Goal: Complete application form: Complete application form

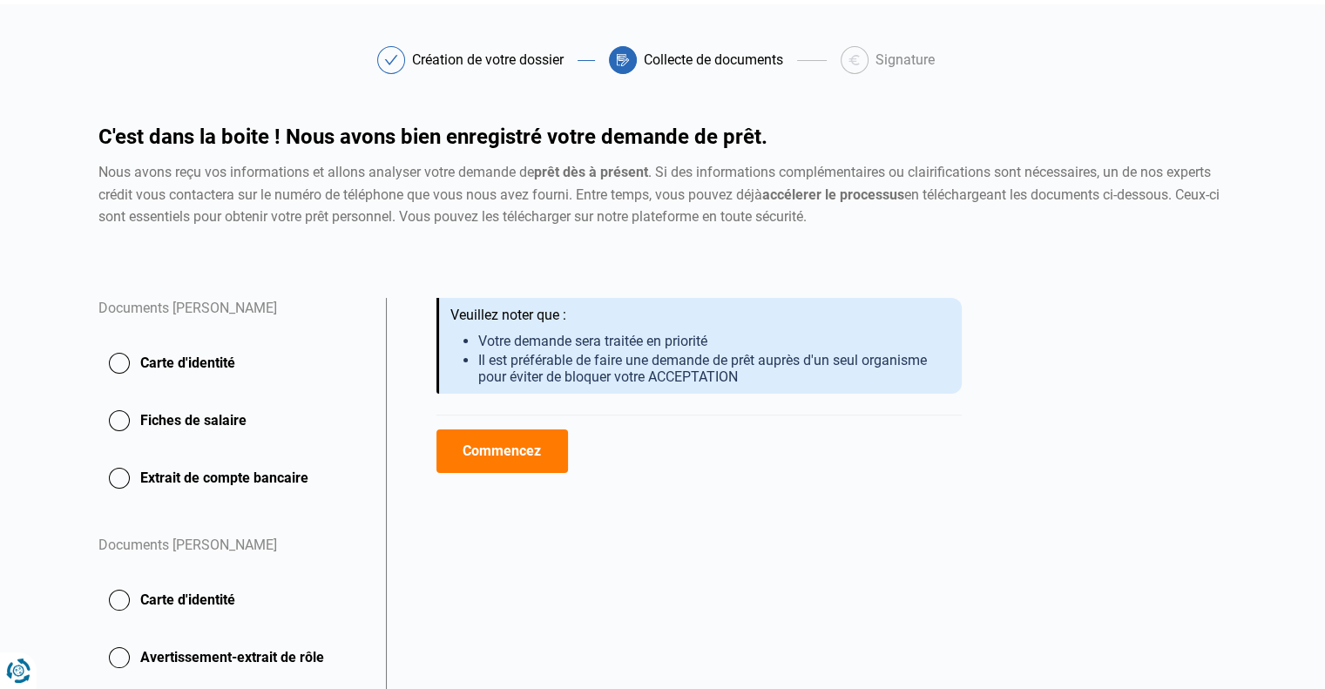
scroll to position [87, 0]
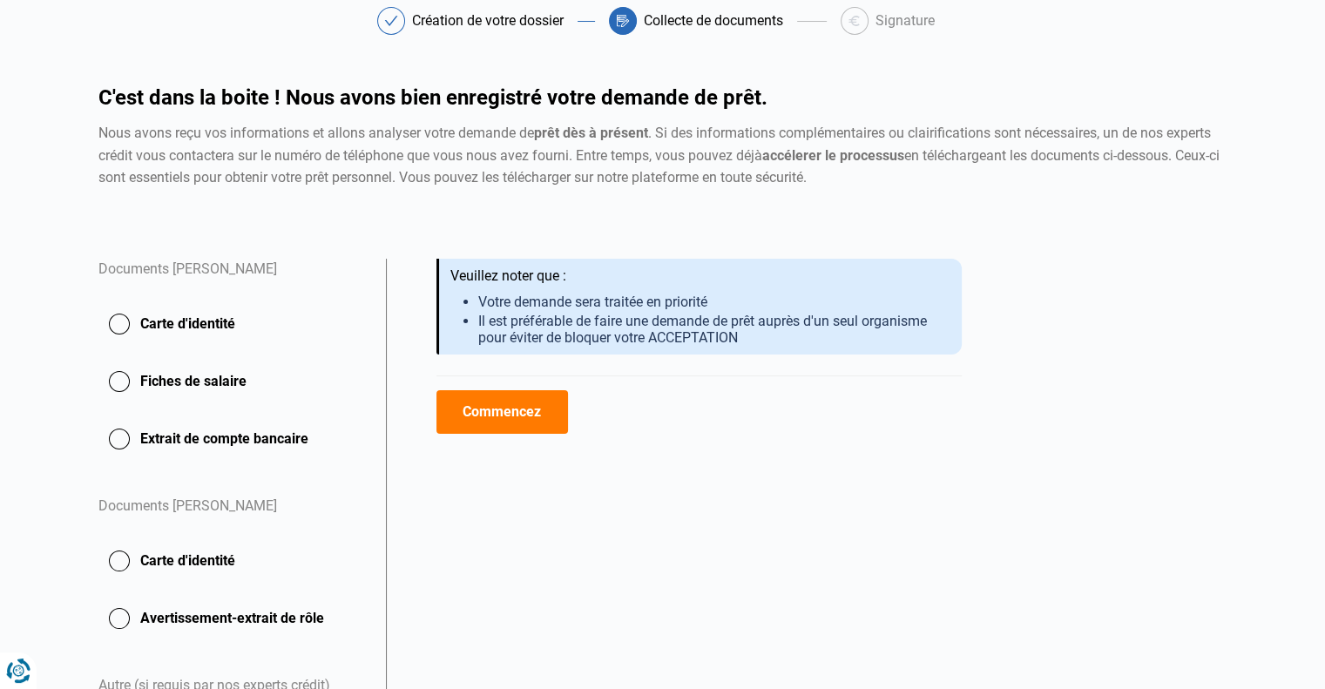
click at [126, 436] on button "Extrait de compte bancaire" at bounding box center [231, 439] width 267 height 44
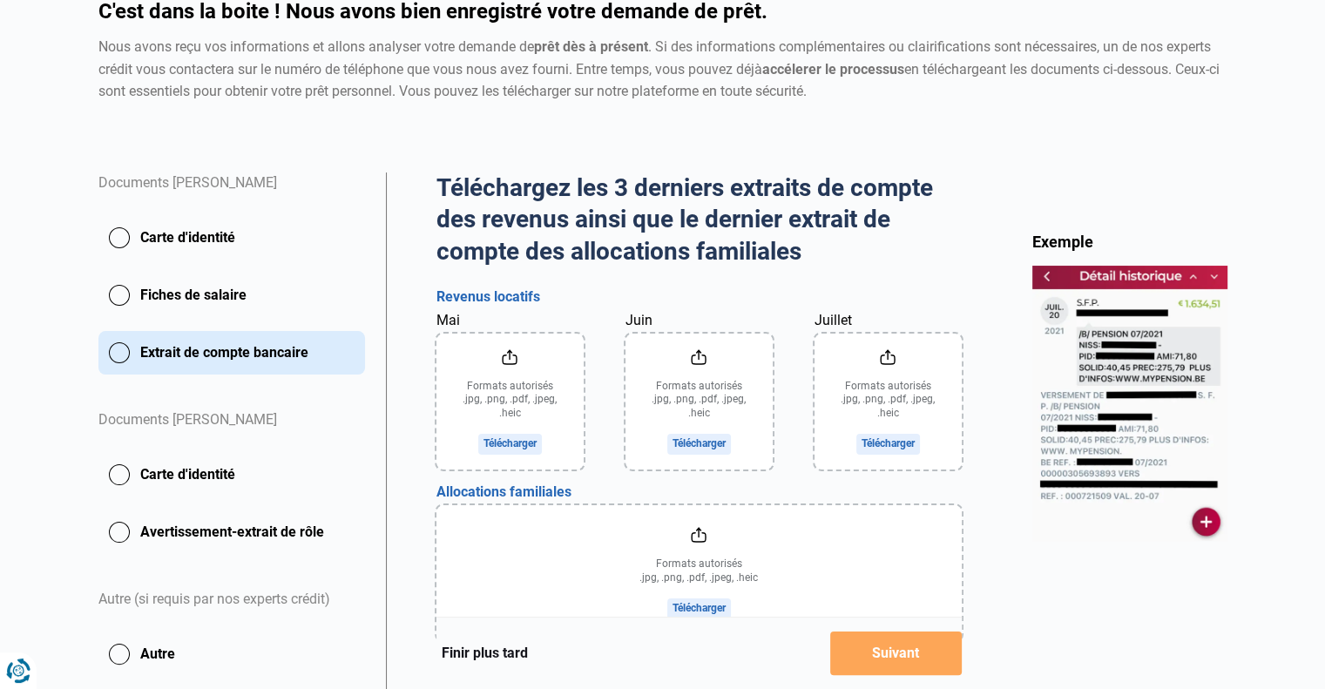
scroll to position [174, 0]
click at [125, 295] on button "Fiches de salaire" at bounding box center [231, 295] width 267 height 44
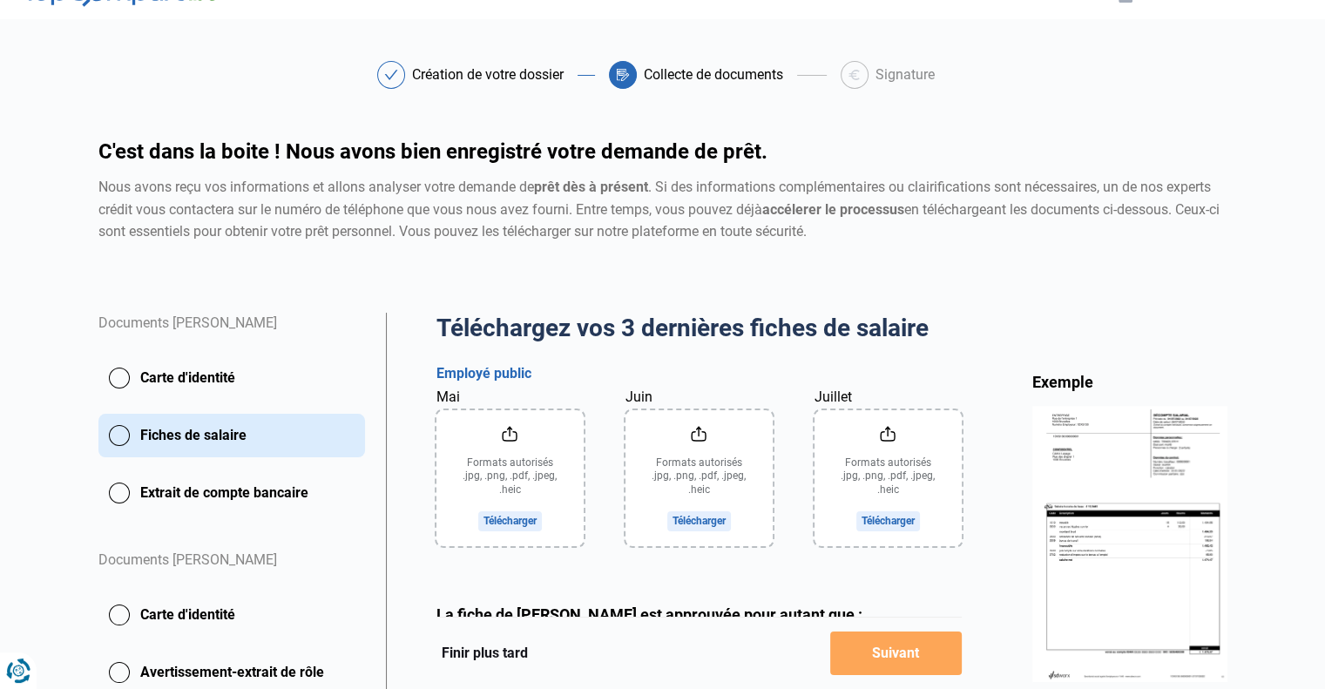
scroll to position [87, 0]
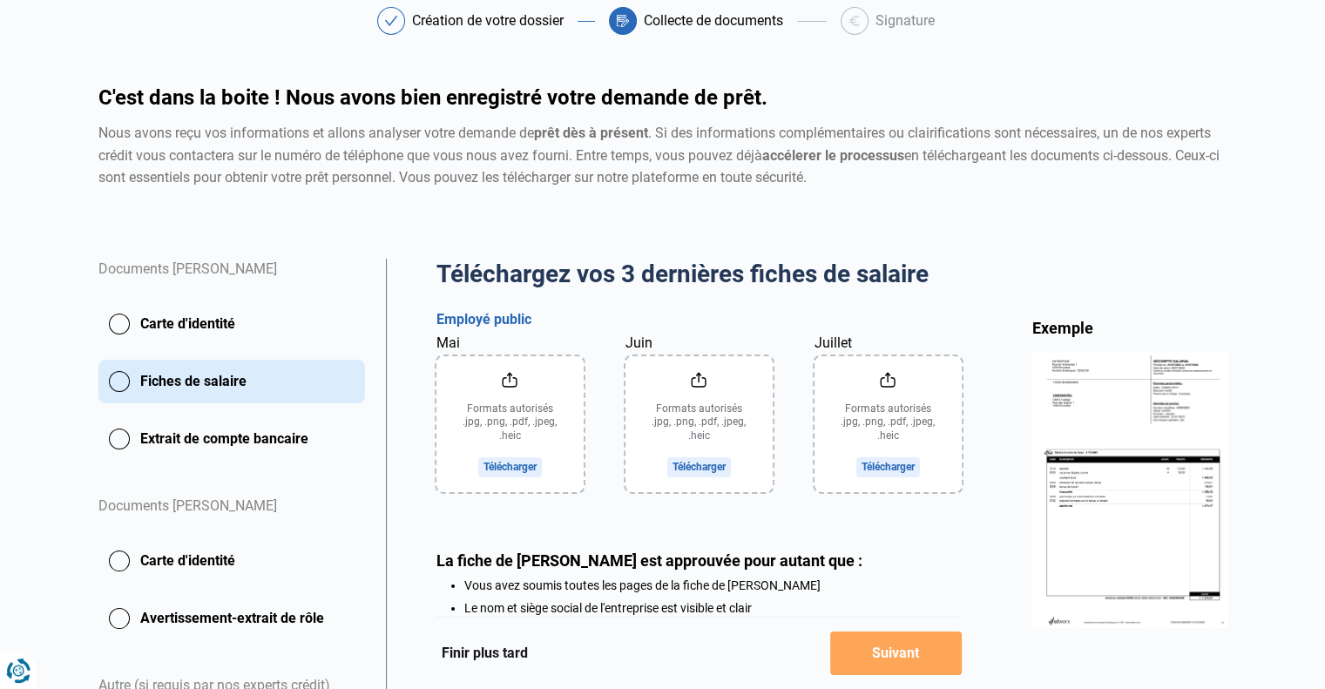
click at [532, 407] on input "Mai" at bounding box center [510, 424] width 147 height 136
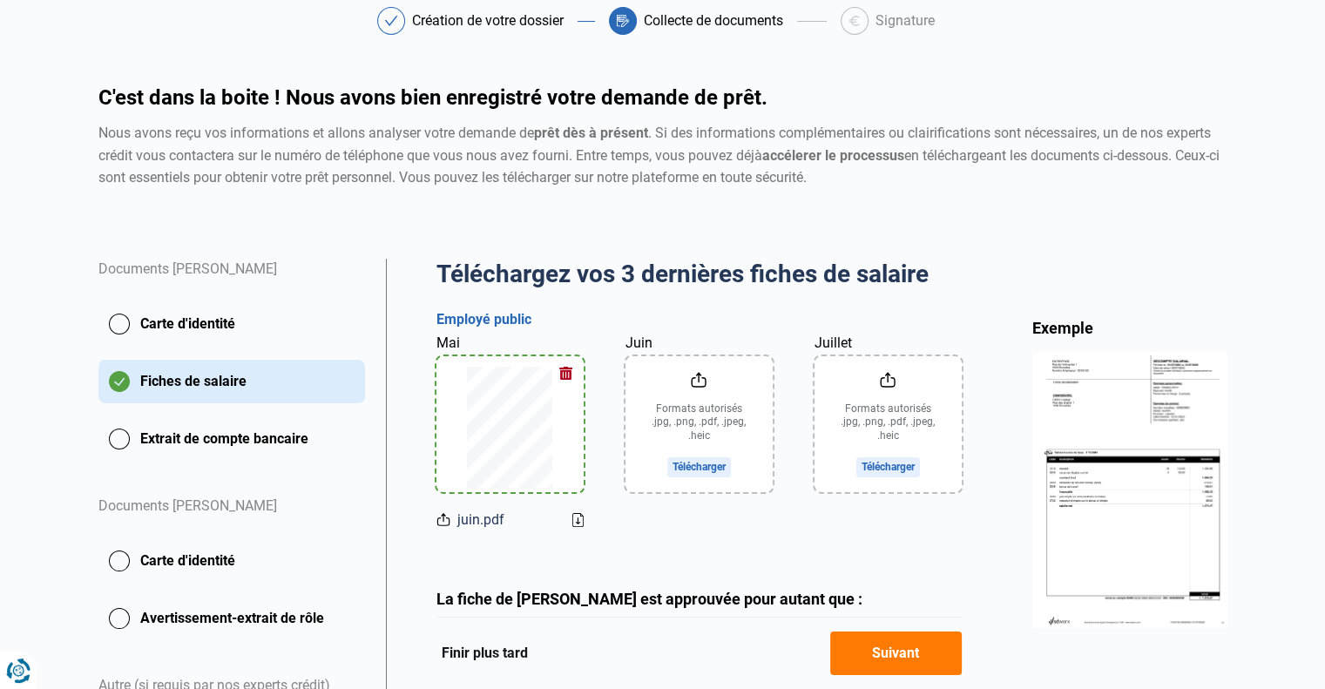
click at [676, 403] on input "Juin" at bounding box center [699, 424] width 147 height 136
click at [849, 418] on input "Juillet" at bounding box center [888, 424] width 147 height 136
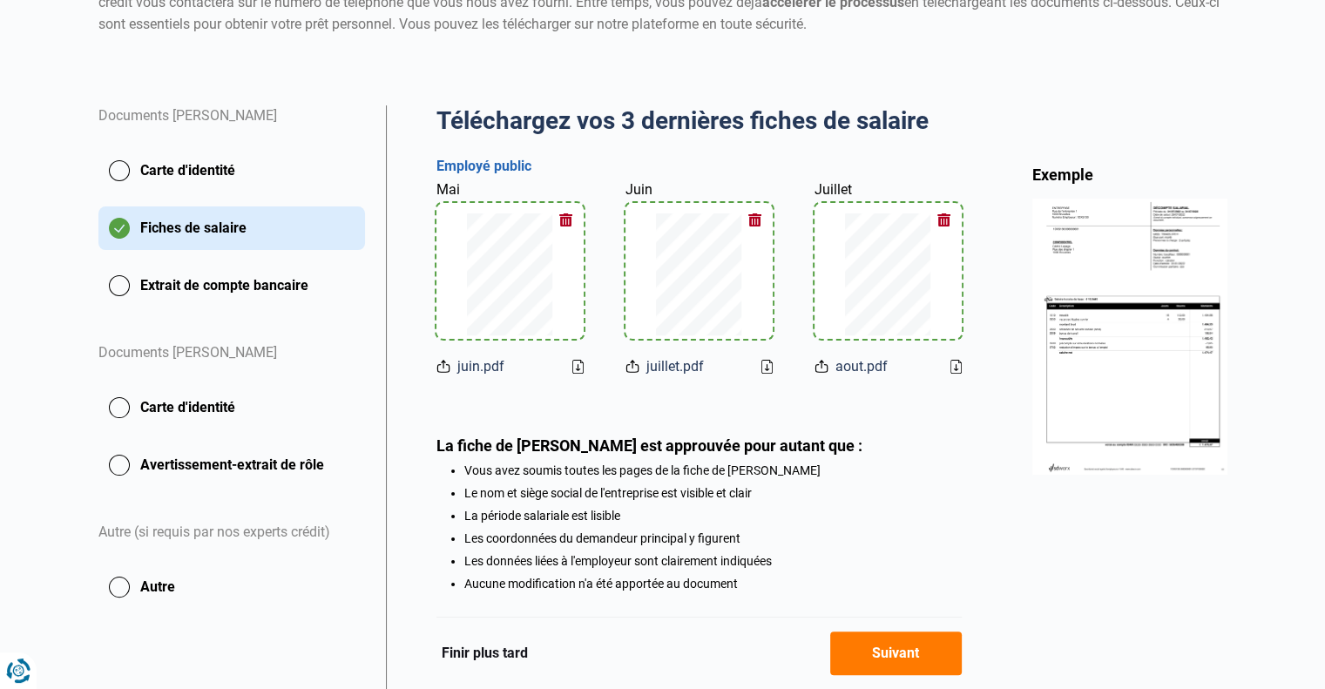
scroll to position [336, 0]
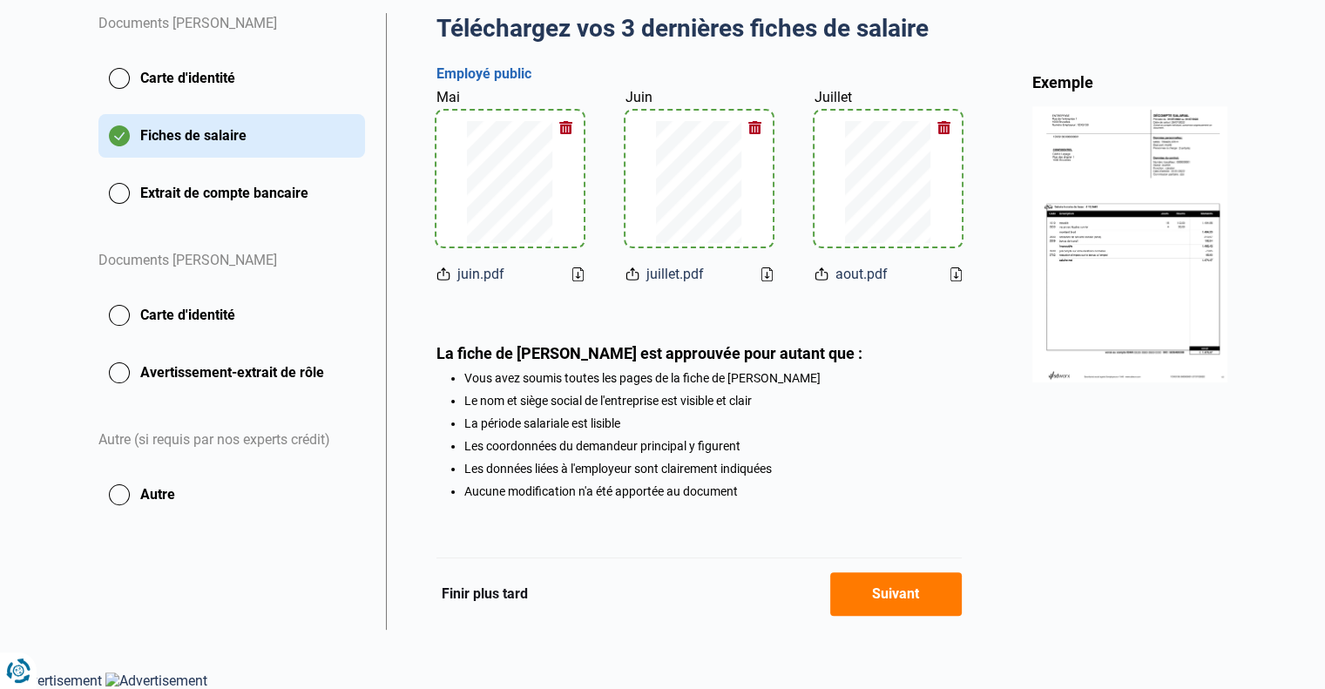
click at [901, 609] on button "Suivant" at bounding box center [896, 595] width 132 height 44
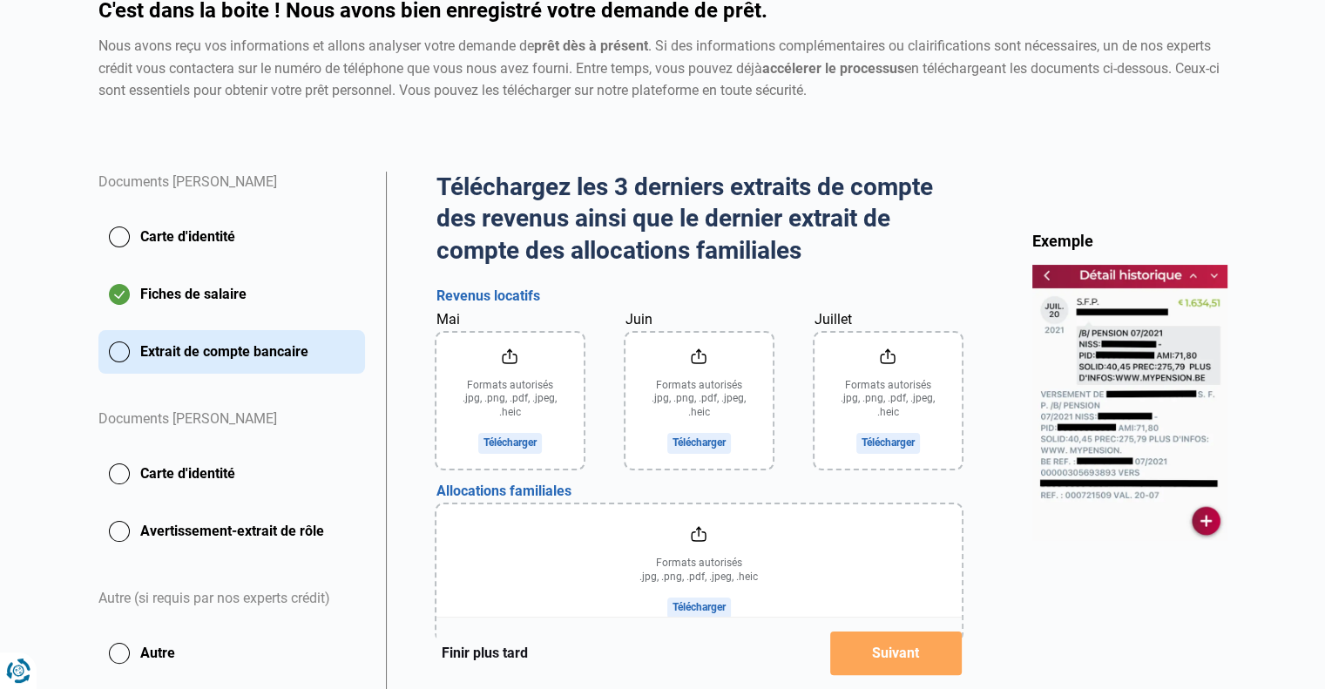
scroll to position [261, 0]
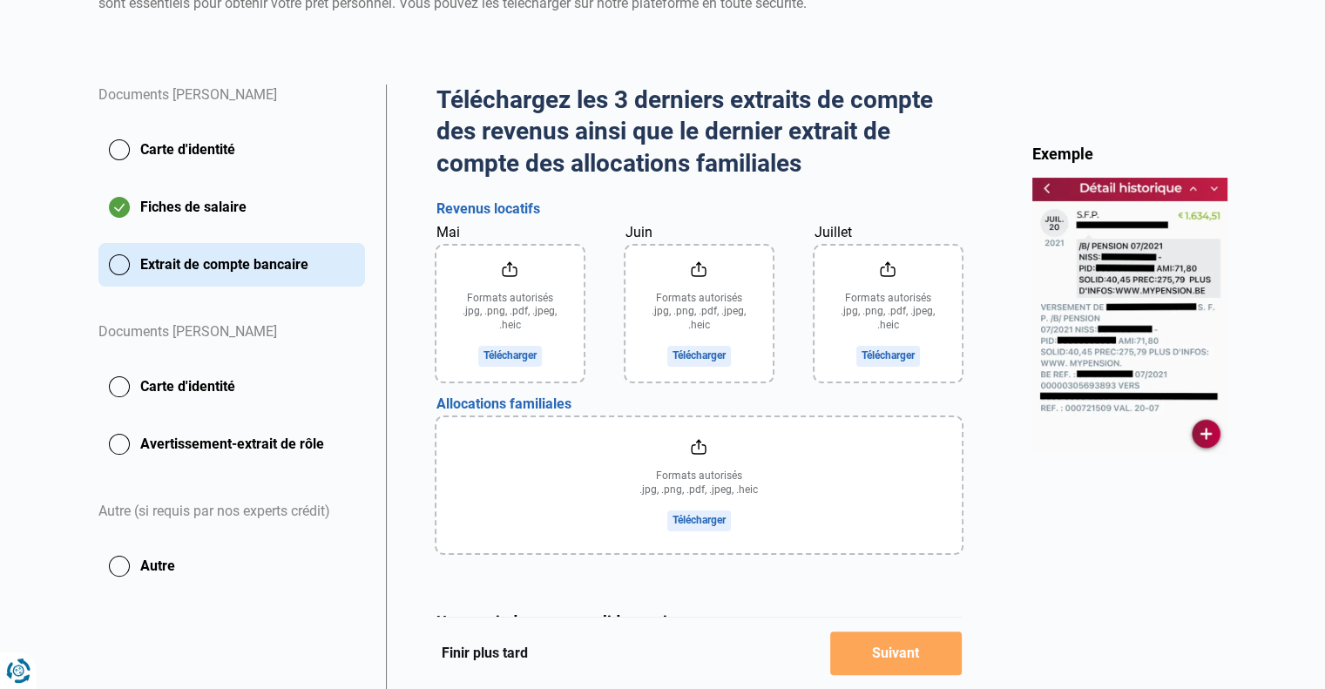
click at [687, 515] on input "file" at bounding box center [699, 485] width 525 height 136
click at [687, 518] on input "file" at bounding box center [699, 485] width 525 height 136
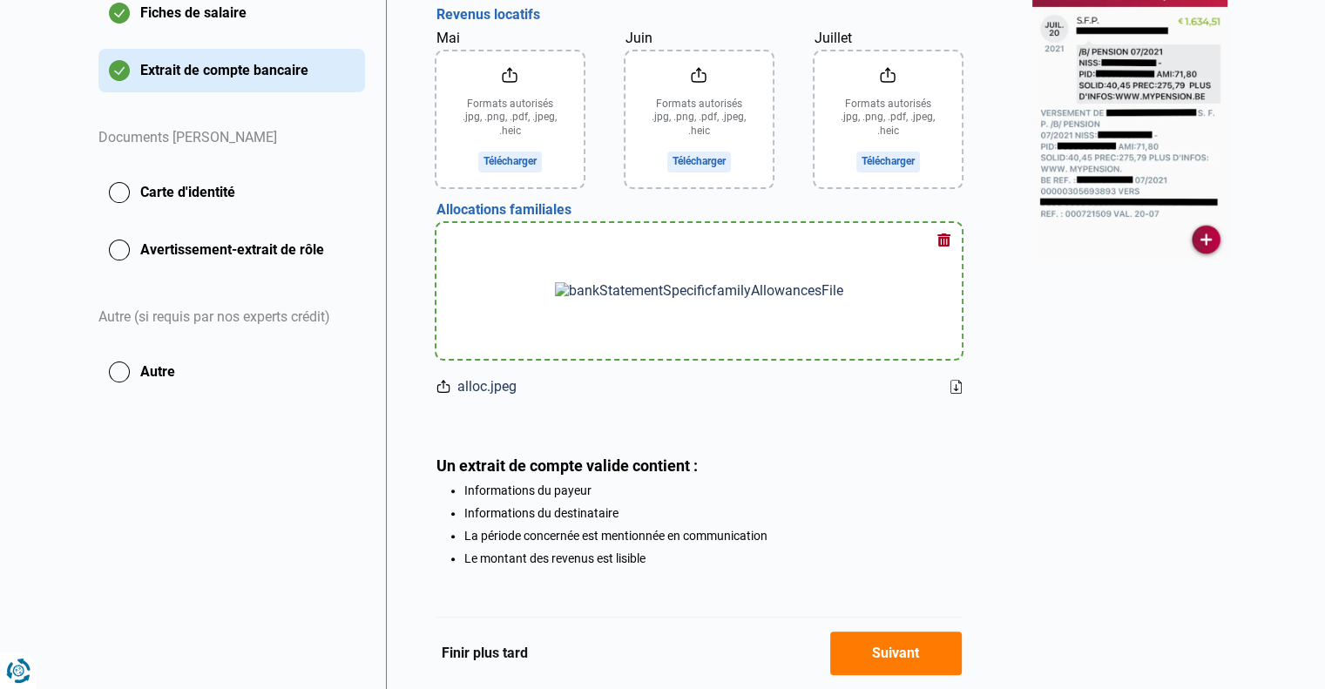
scroll to position [349, 0]
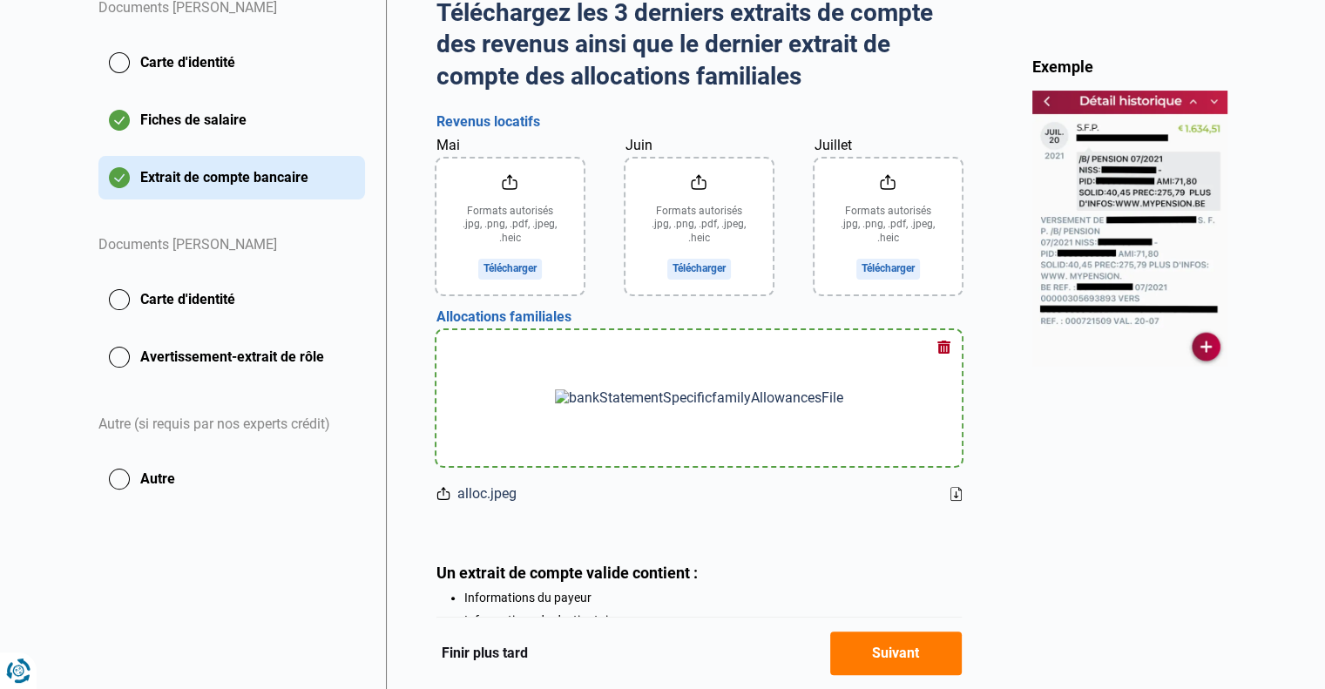
click at [535, 274] on input "Mai" at bounding box center [510, 227] width 147 height 136
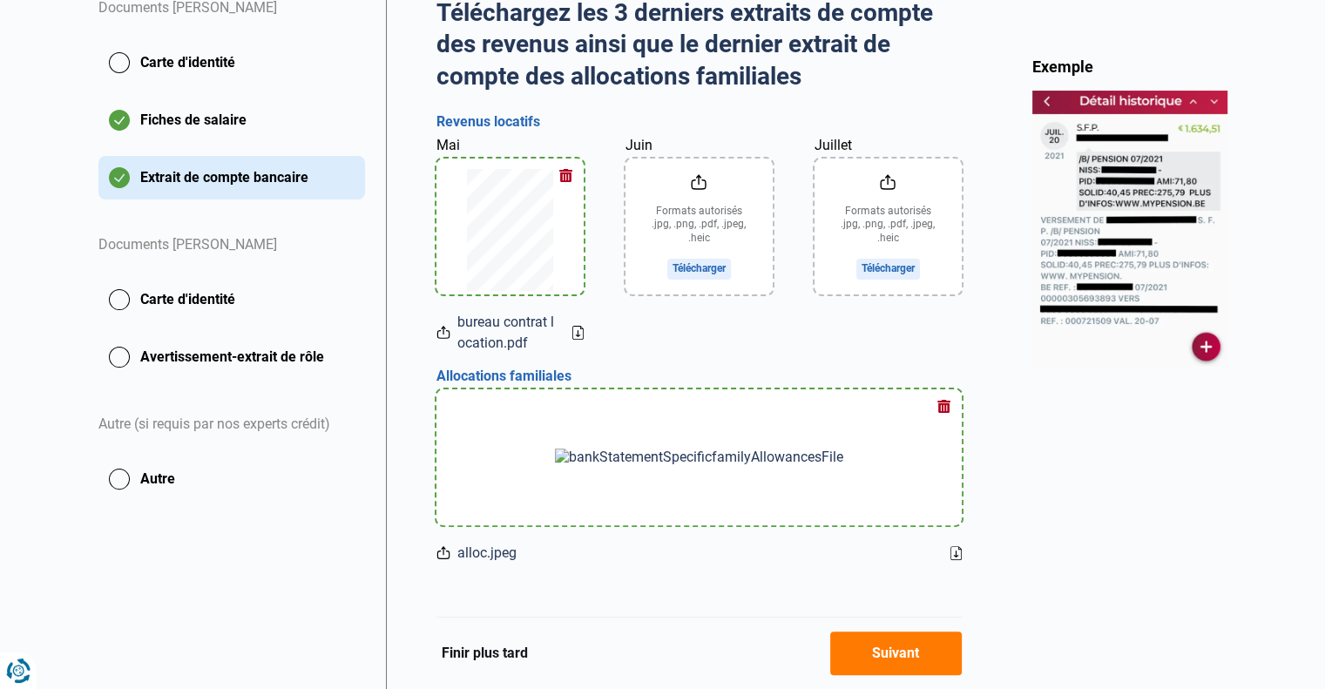
click at [882, 644] on button "Suivant" at bounding box center [896, 654] width 132 height 44
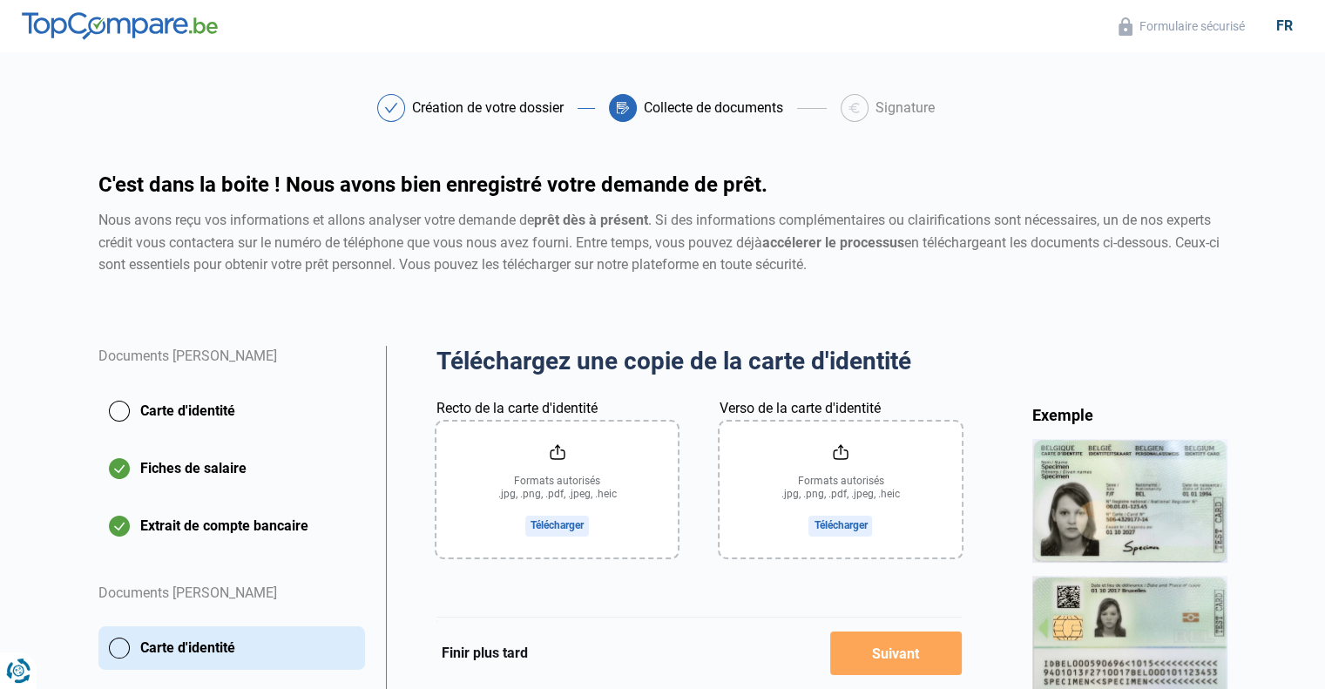
scroll to position [230, 0]
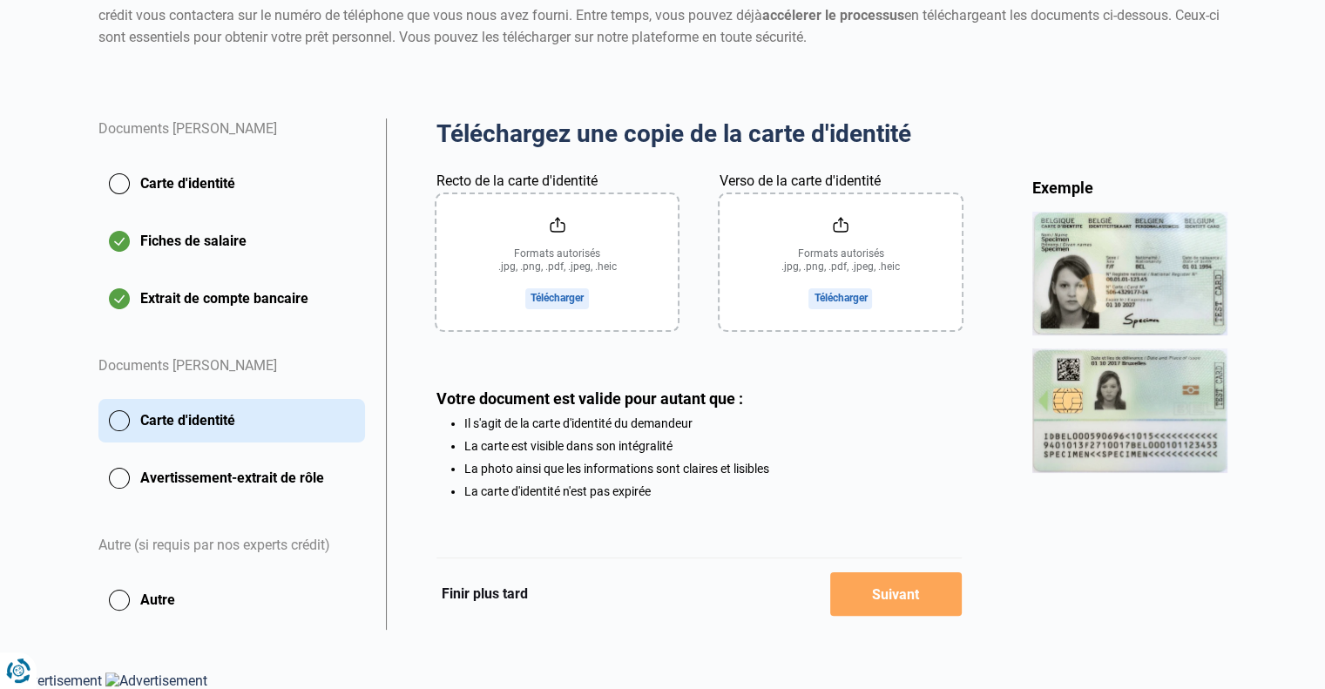
click at [223, 472] on button "Avertissement-extrait de rôle" at bounding box center [231, 479] width 267 height 44
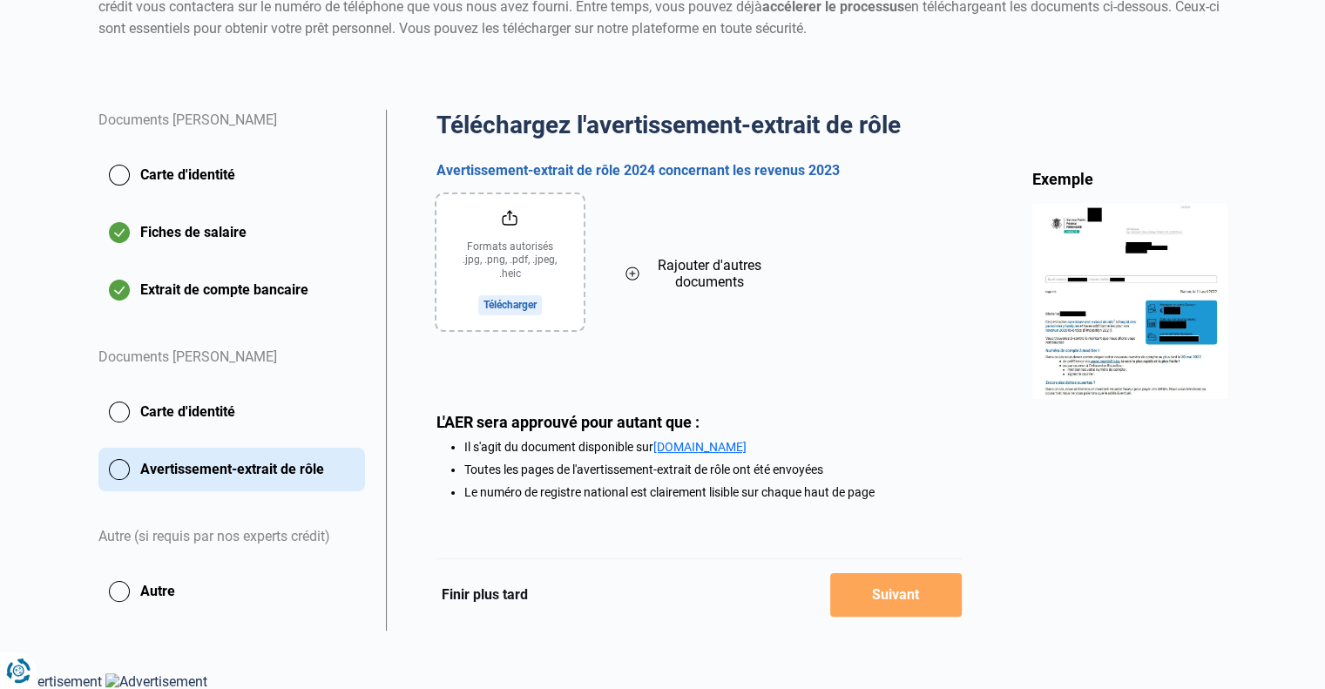
scroll to position [238, 0]
click at [514, 250] on input "file" at bounding box center [510, 261] width 147 height 136
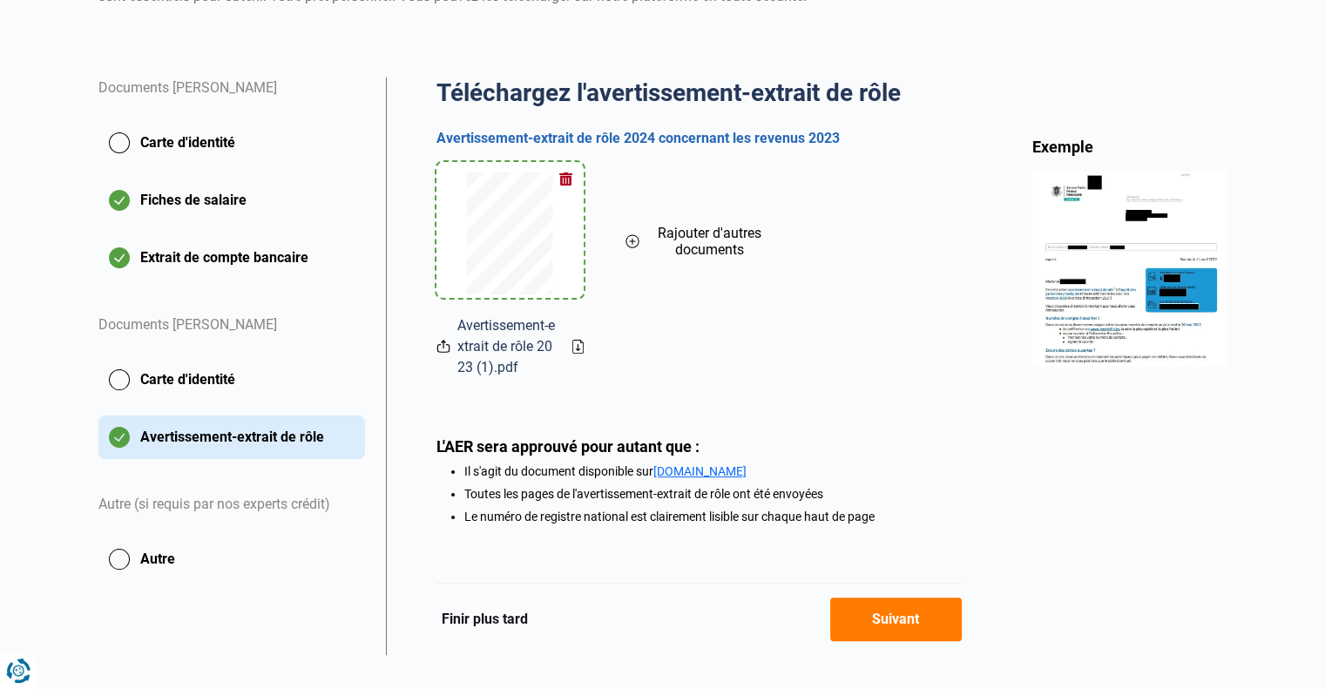
scroll to position [295, 0]
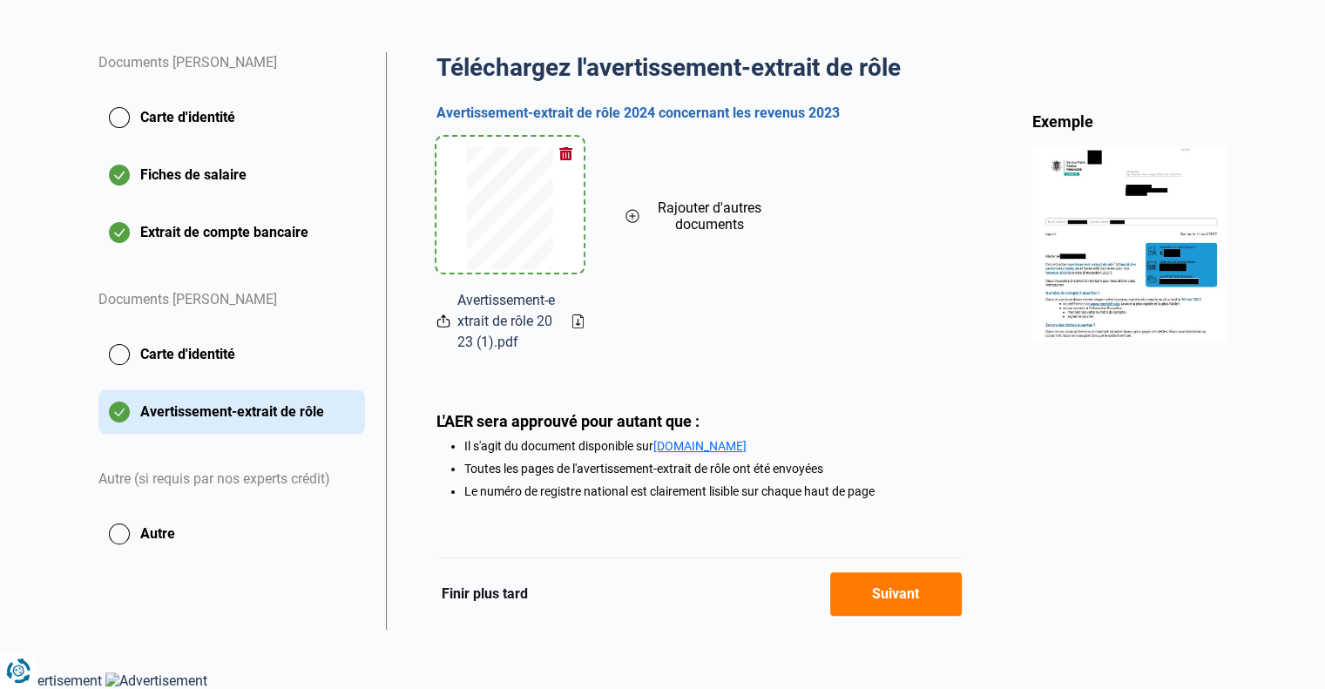
click at [202, 352] on button "Carte d'identité" at bounding box center [231, 355] width 267 height 44
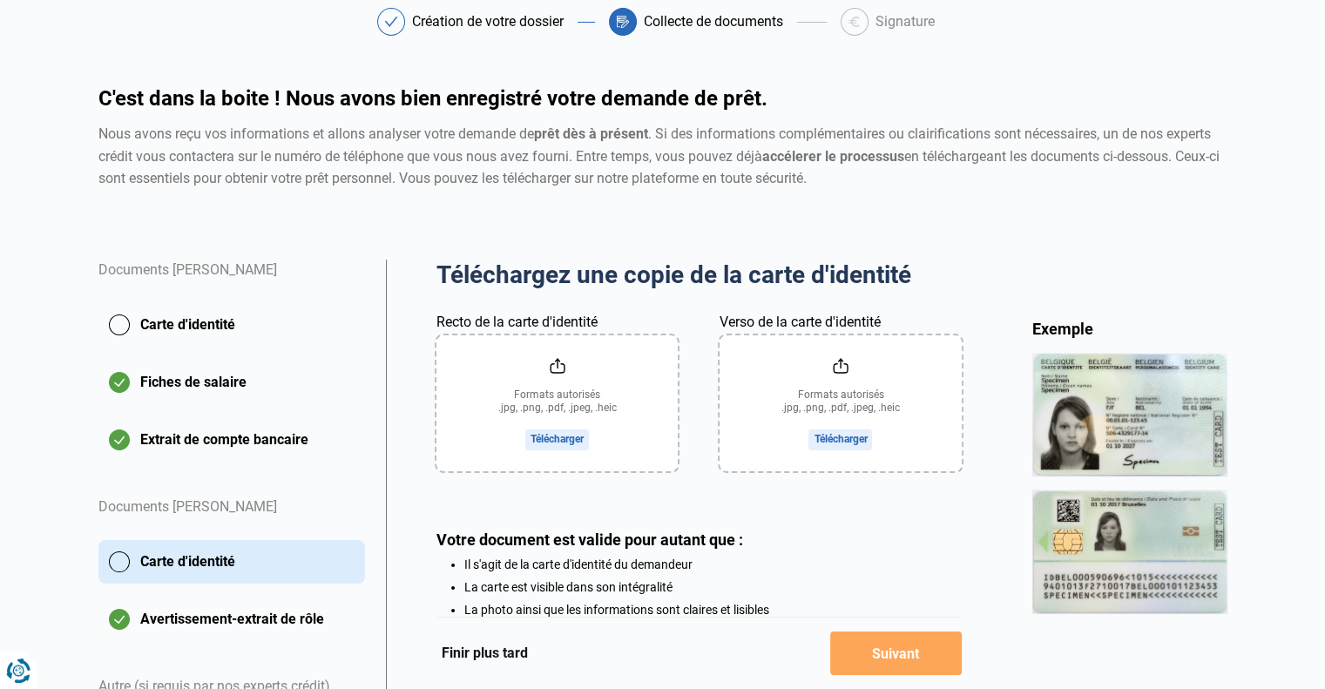
scroll to position [87, 0]
click at [589, 418] on input "Recto de la carte d'identité" at bounding box center [557, 403] width 241 height 136
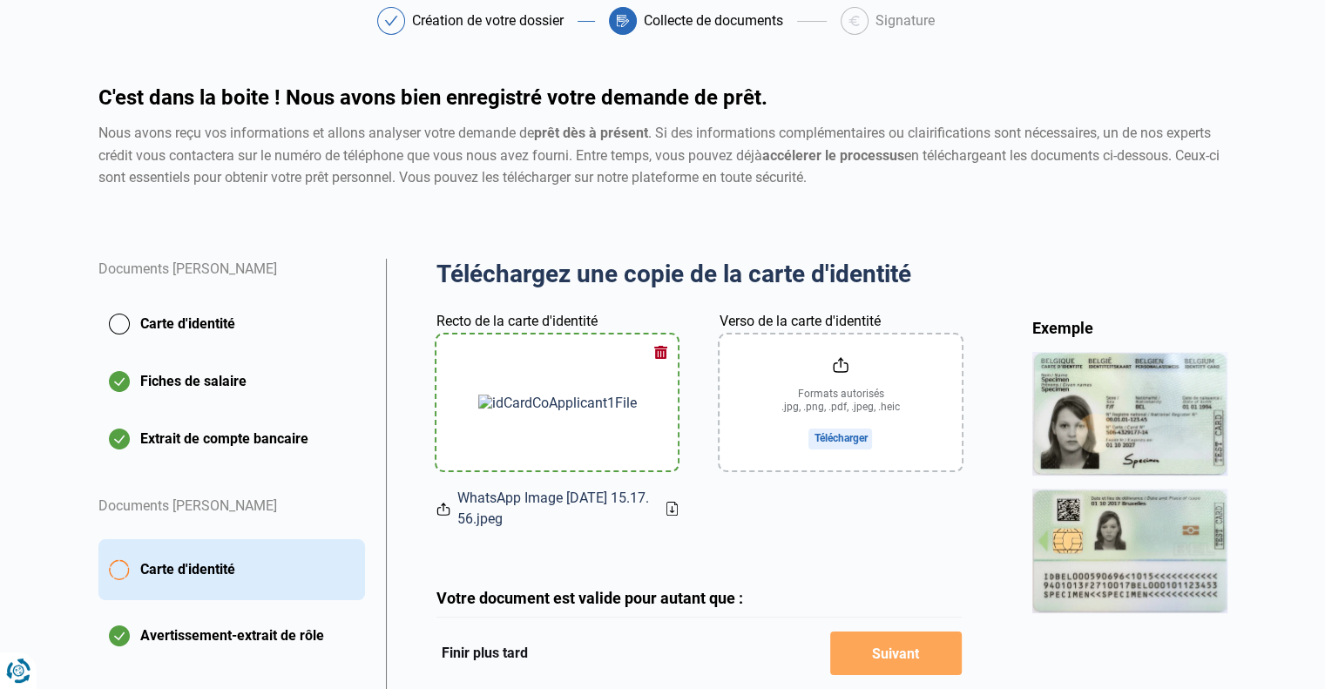
drag, startPoint x: 778, startPoint y: 410, endPoint x: 788, endPoint y: 410, distance: 9.6
click at [782, 410] on input "Verso de la carte d'identité" at bounding box center [840, 403] width 241 height 136
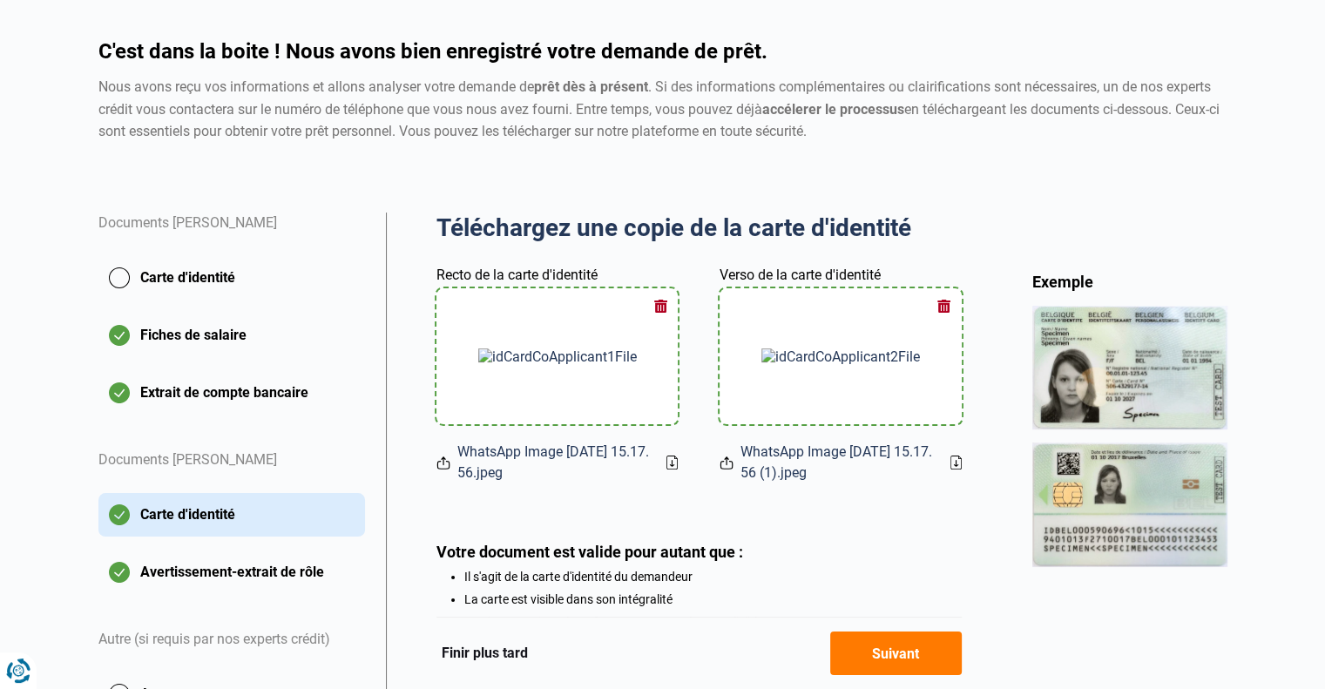
scroll to position [174, 0]
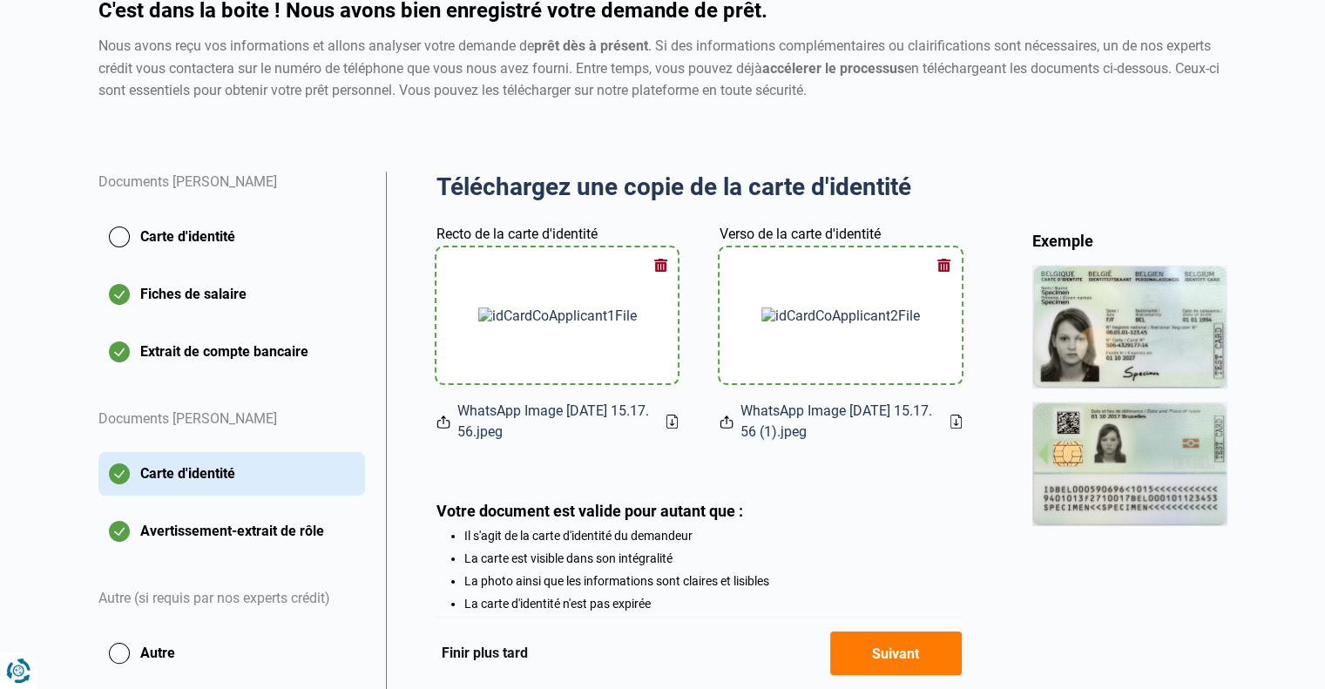
click at [889, 662] on button "Suivant" at bounding box center [896, 654] width 132 height 44
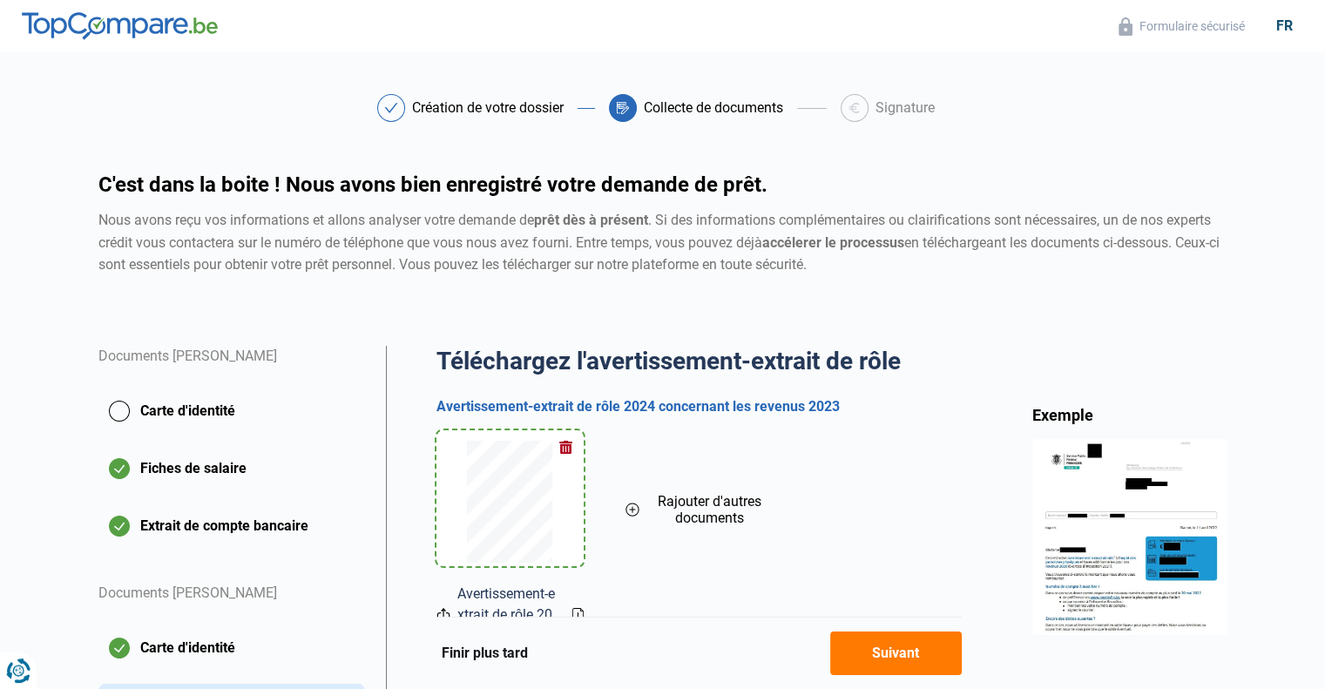
click at [187, 377] on div "Documents amaury Durbecq" at bounding box center [231, 368] width 267 height 44
click at [172, 417] on button "Carte d'identité" at bounding box center [231, 412] width 267 height 44
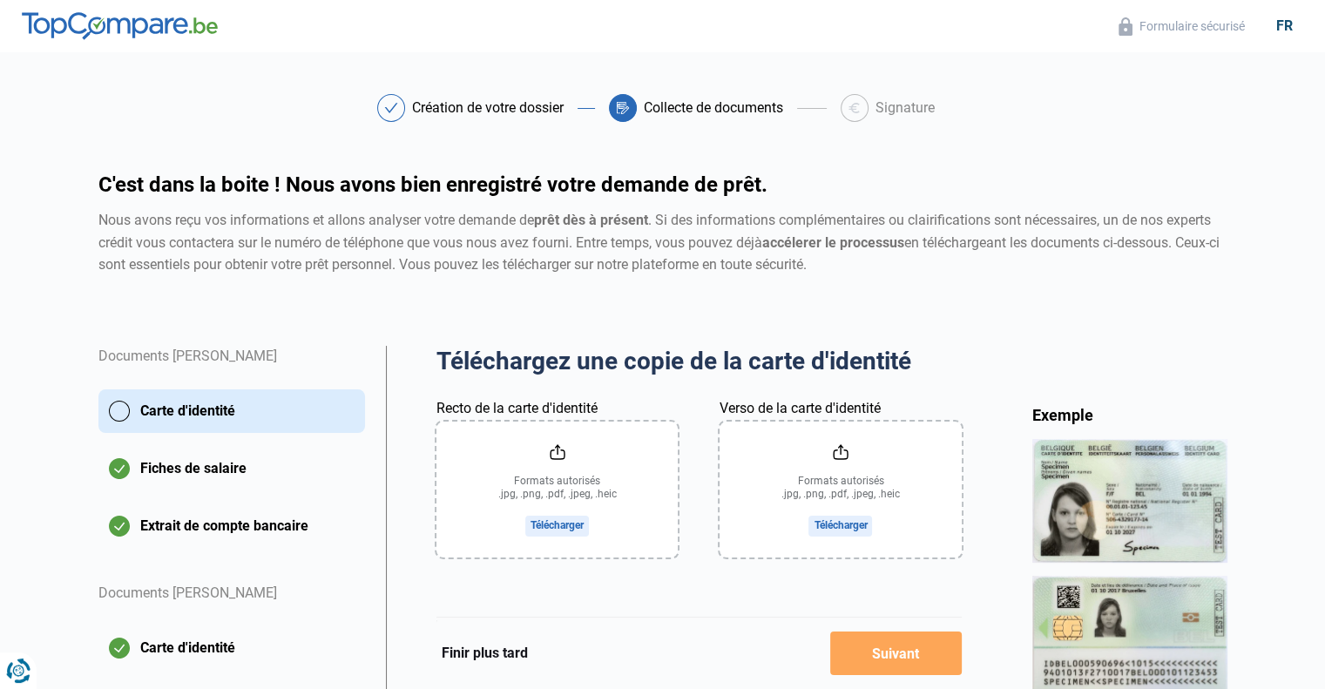
click at [523, 438] on input "Recto de la carte d'identité" at bounding box center [557, 490] width 241 height 136
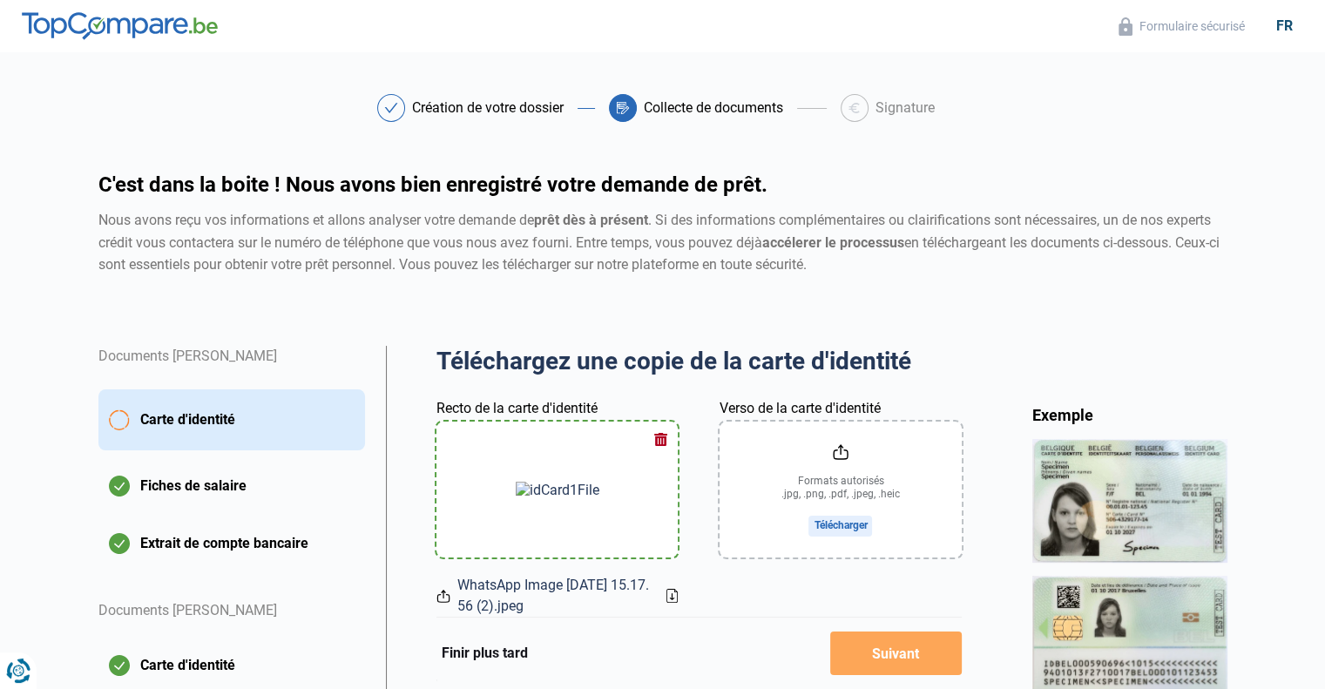
click at [835, 490] on input "Verso de la carte d'identité" at bounding box center [840, 490] width 241 height 136
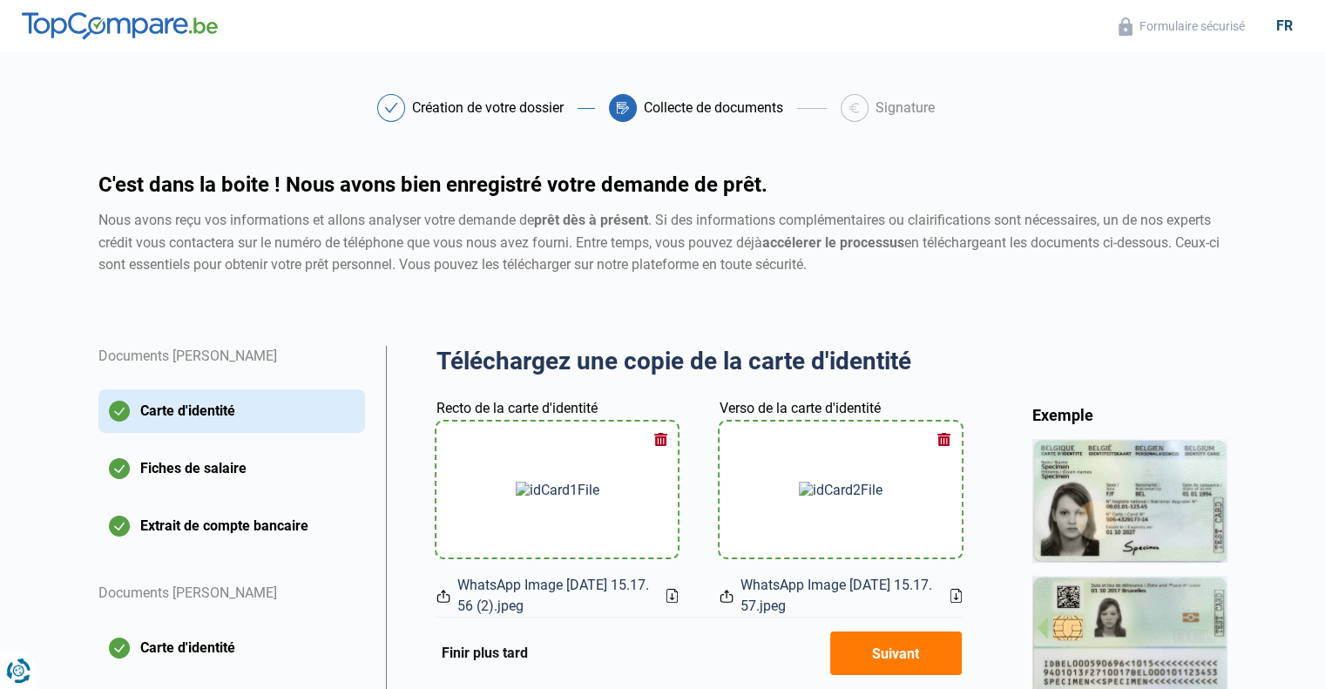
click at [859, 626] on div "Finir plus tard Suivant" at bounding box center [699, 653] width 525 height 72
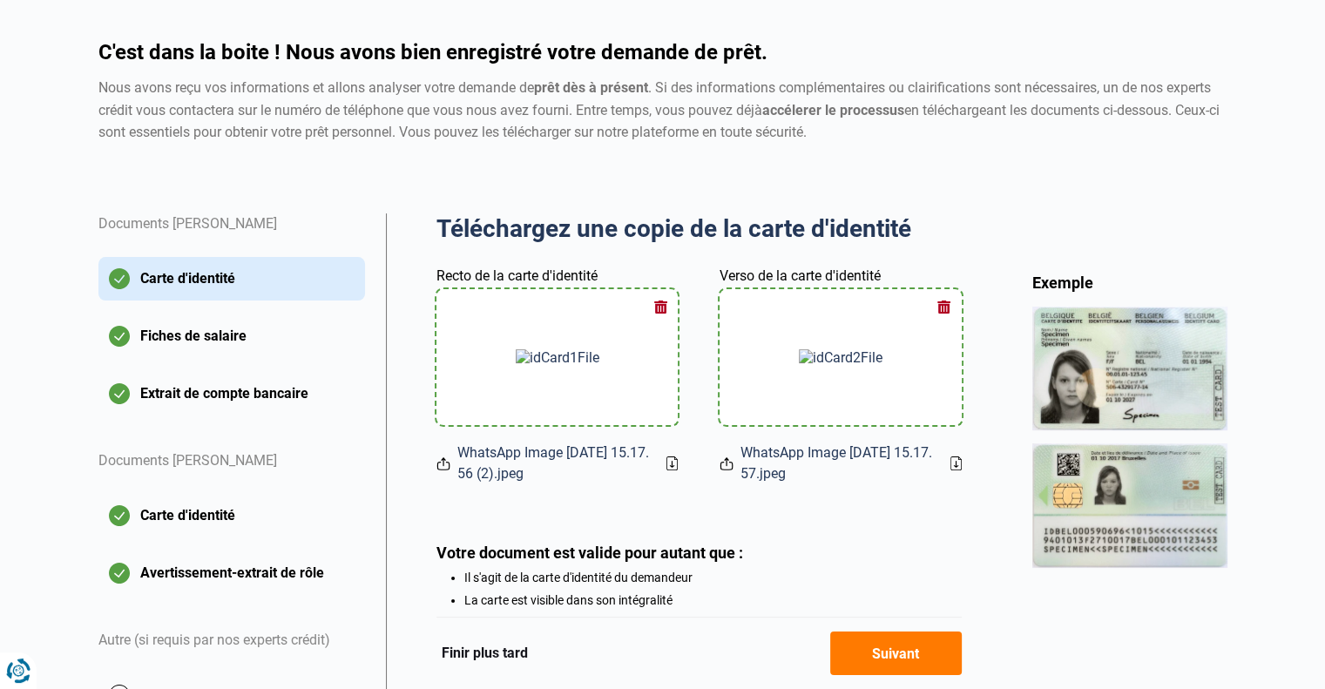
scroll to position [174, 0]
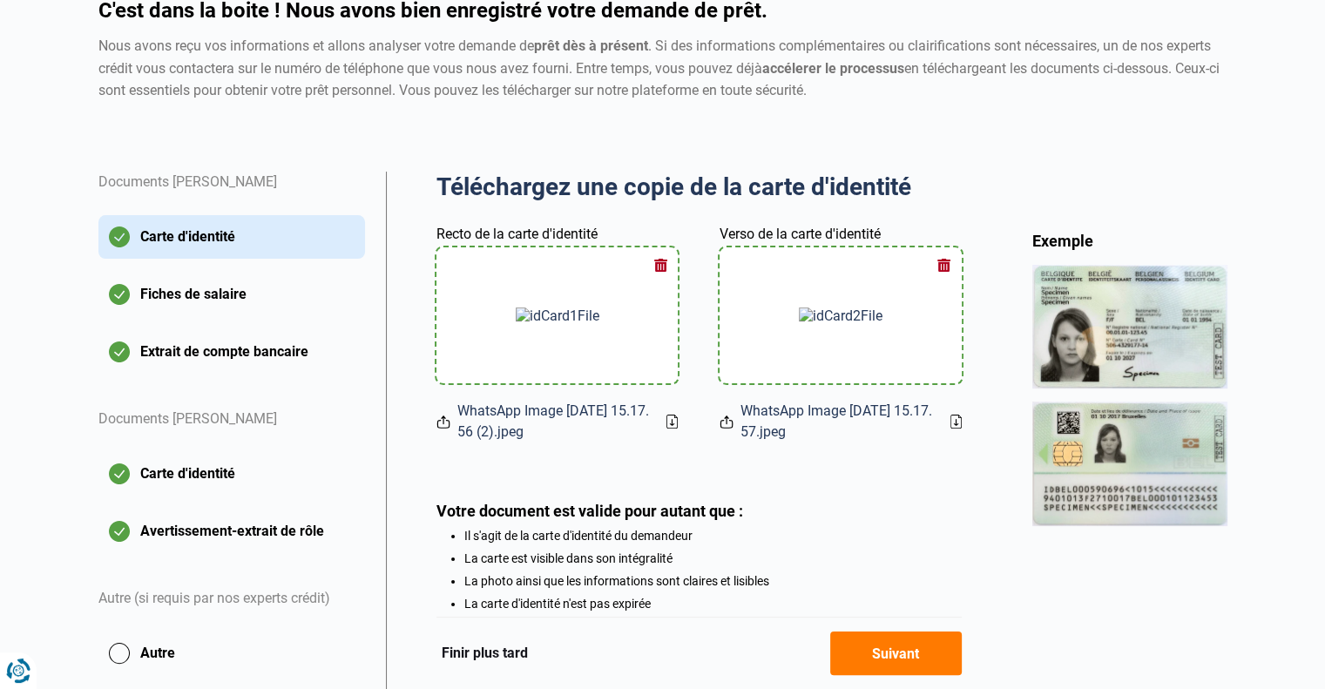
click at [889, 651] on button "Suivant" at bounding box center [896, 654] width 132 height 44
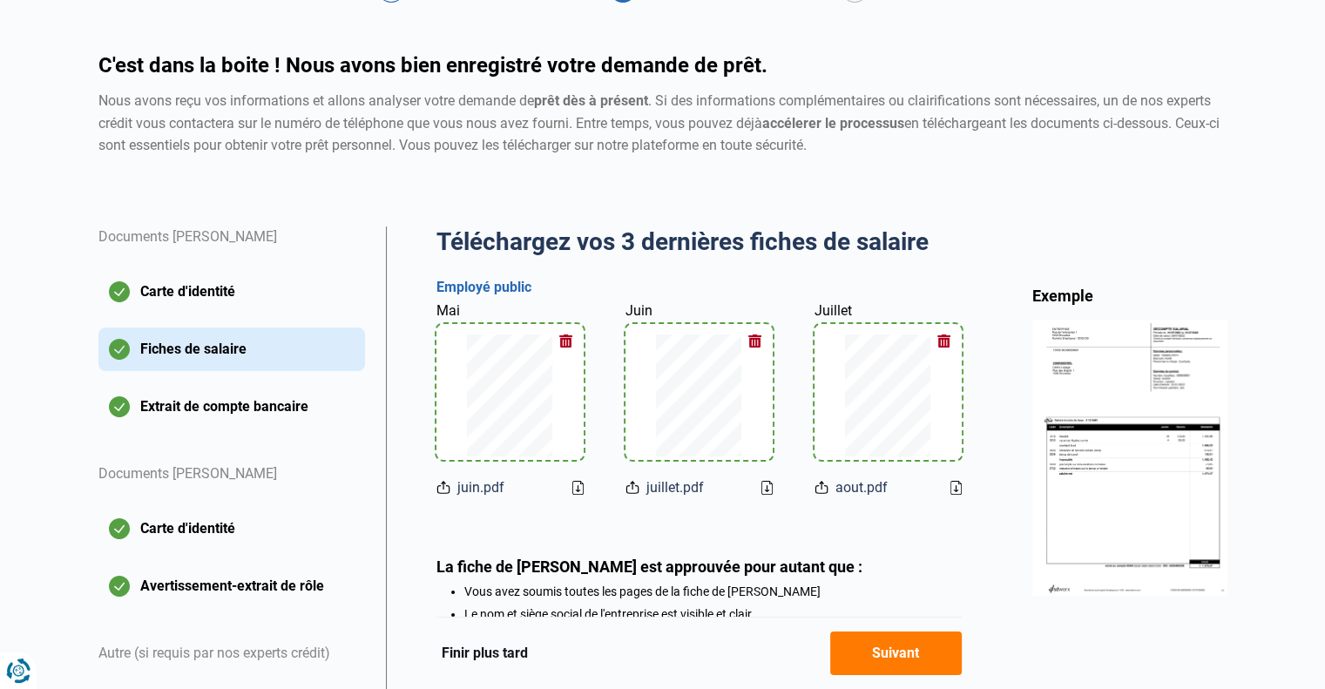
scroll to position [336, 0]
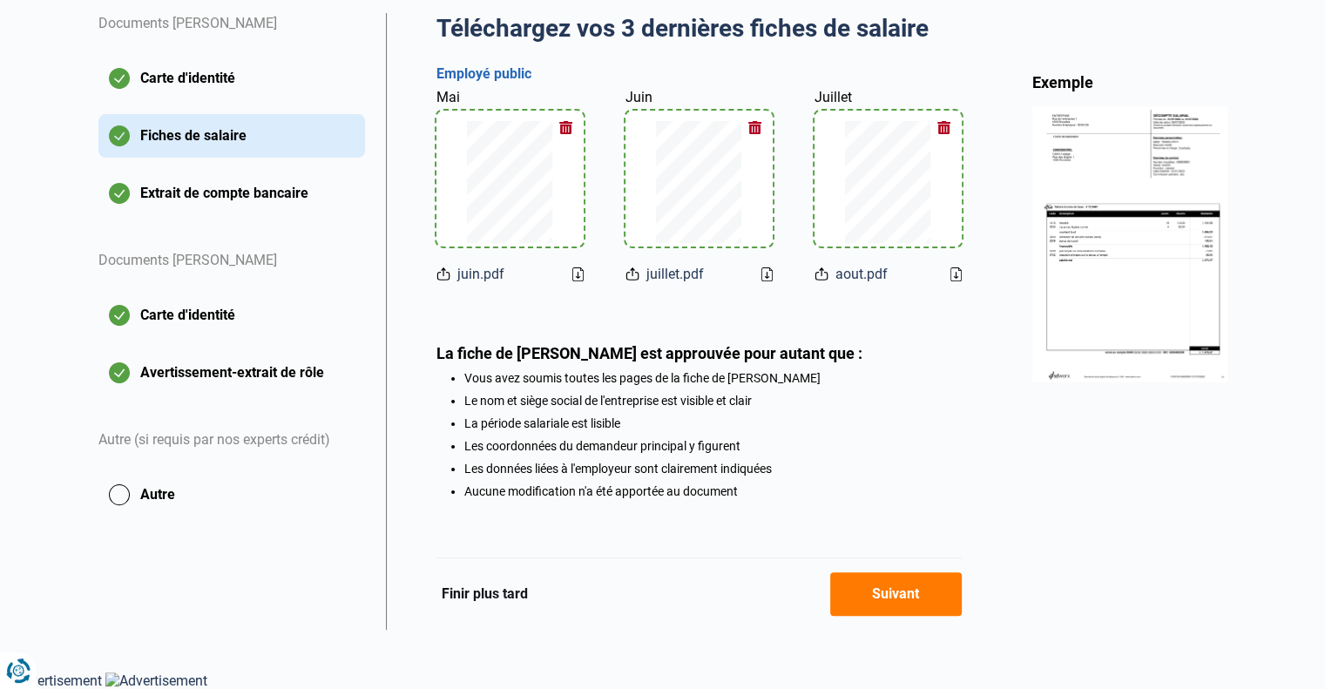
click at [875, 606] on button "Suivant" at bounding box center [896, 595] width 132 height 44
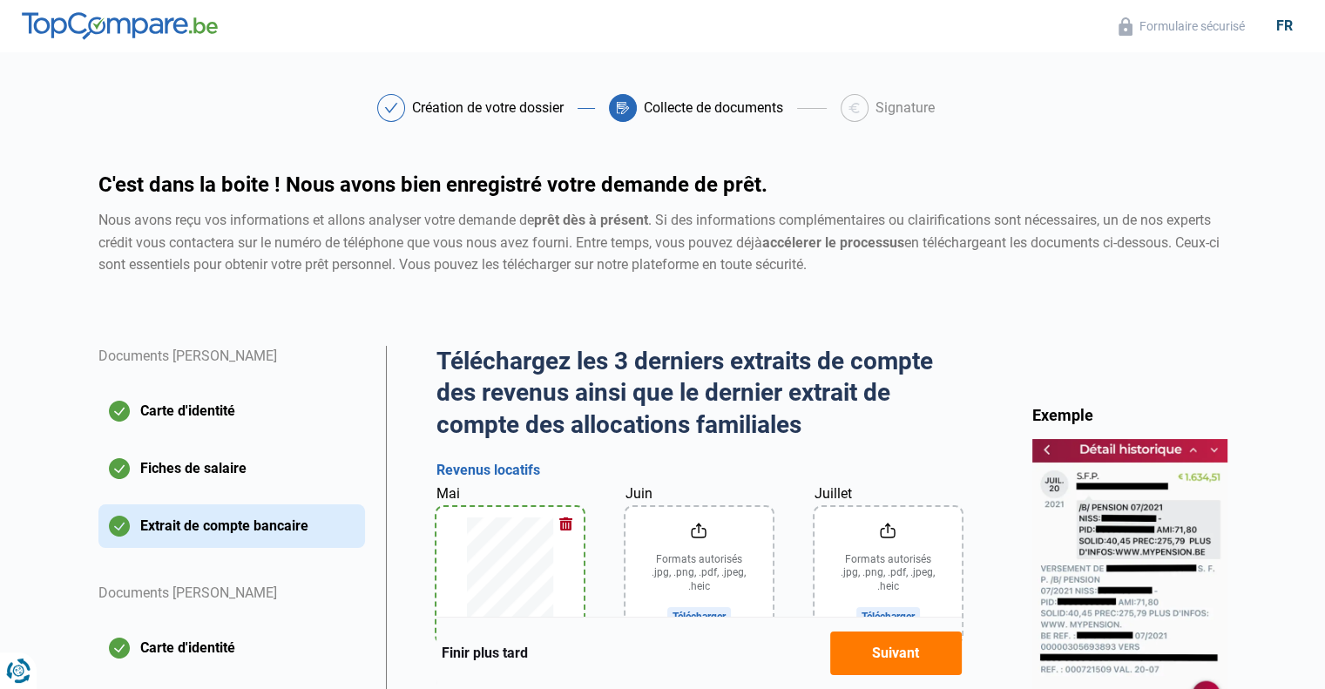
click at [892, 654] on button "Suivant" at bounding box center [896, 654] width 132 height 44
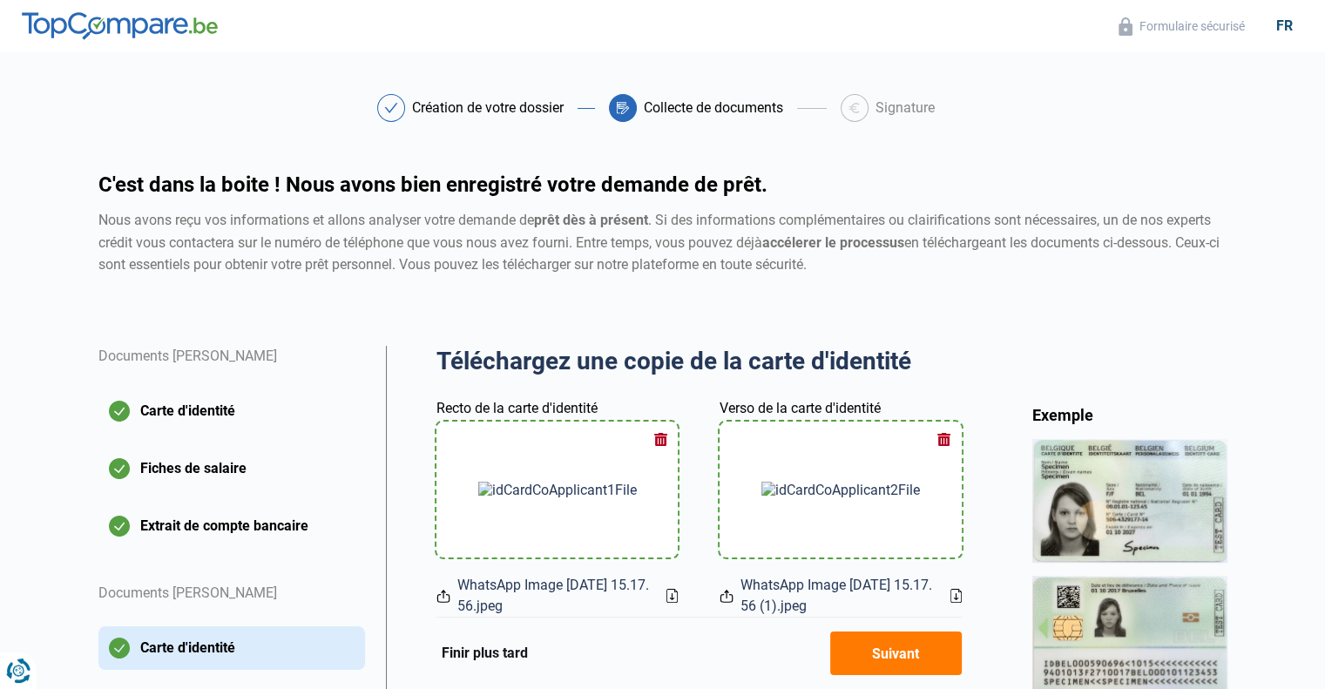
click at [892, 654] on button "Suivant" at bounding box center [896, 654] width 132 height 44
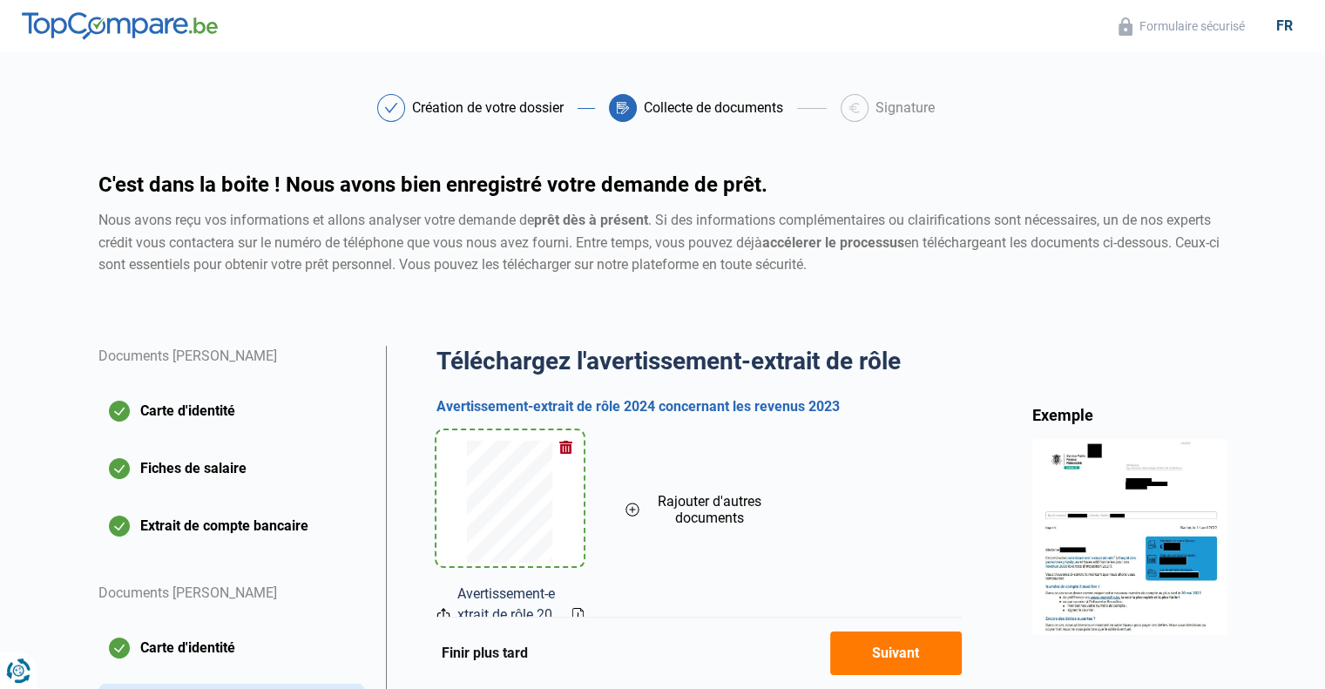
click at [892, 654] on button "Suivant" at bounding box center [896, 654] width 132 height 44
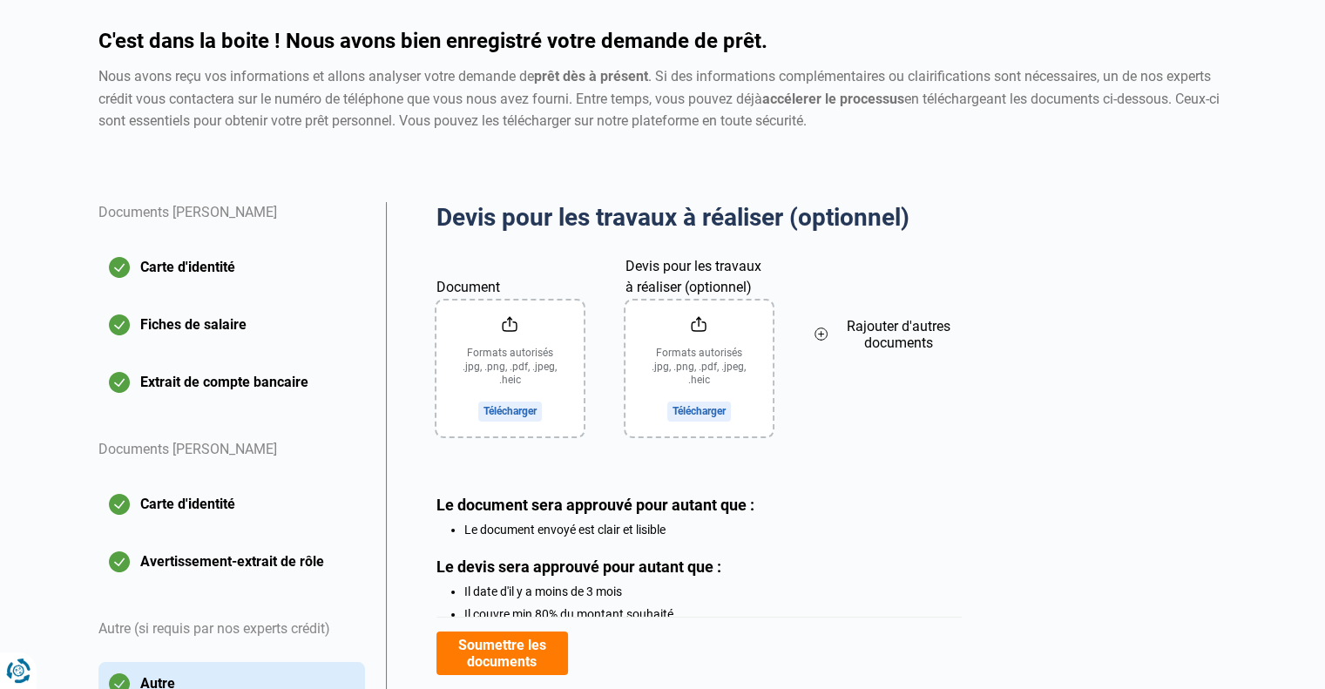
scroll to position [292, 0]
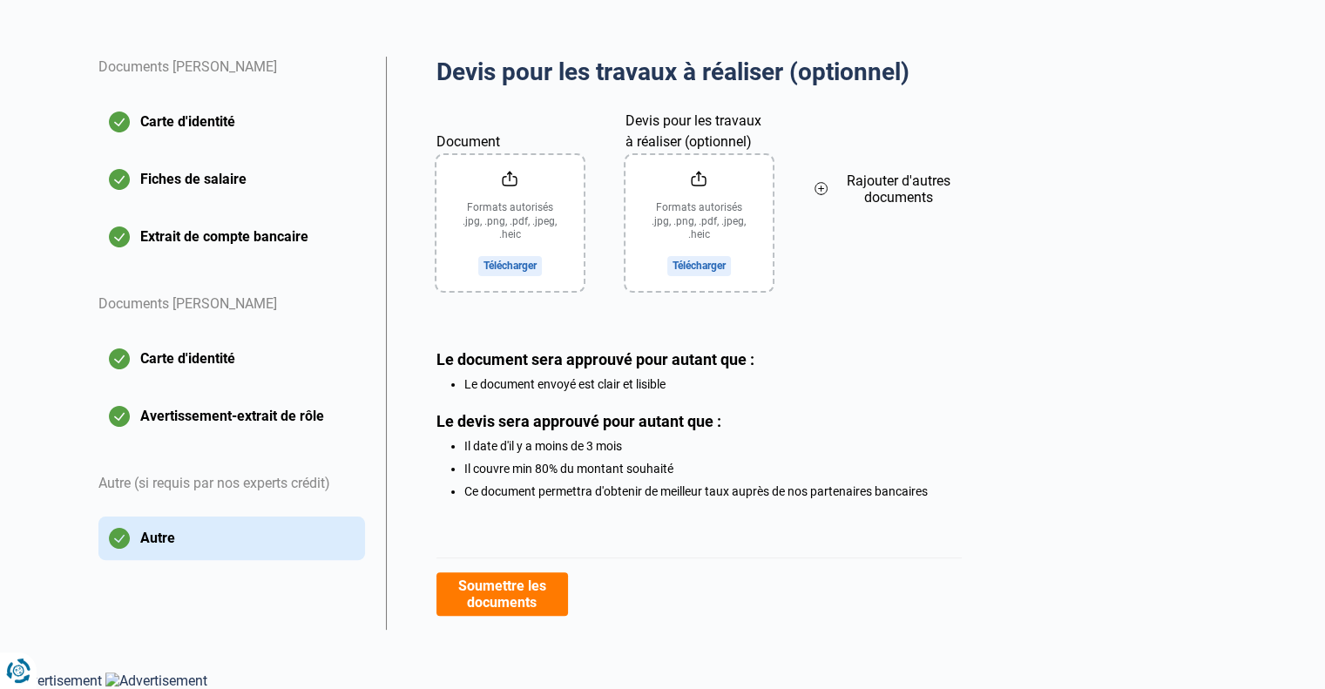
click at [521, 580] on button "Soumettre les documents" at bounding box center [503, 595] width 132 height 44
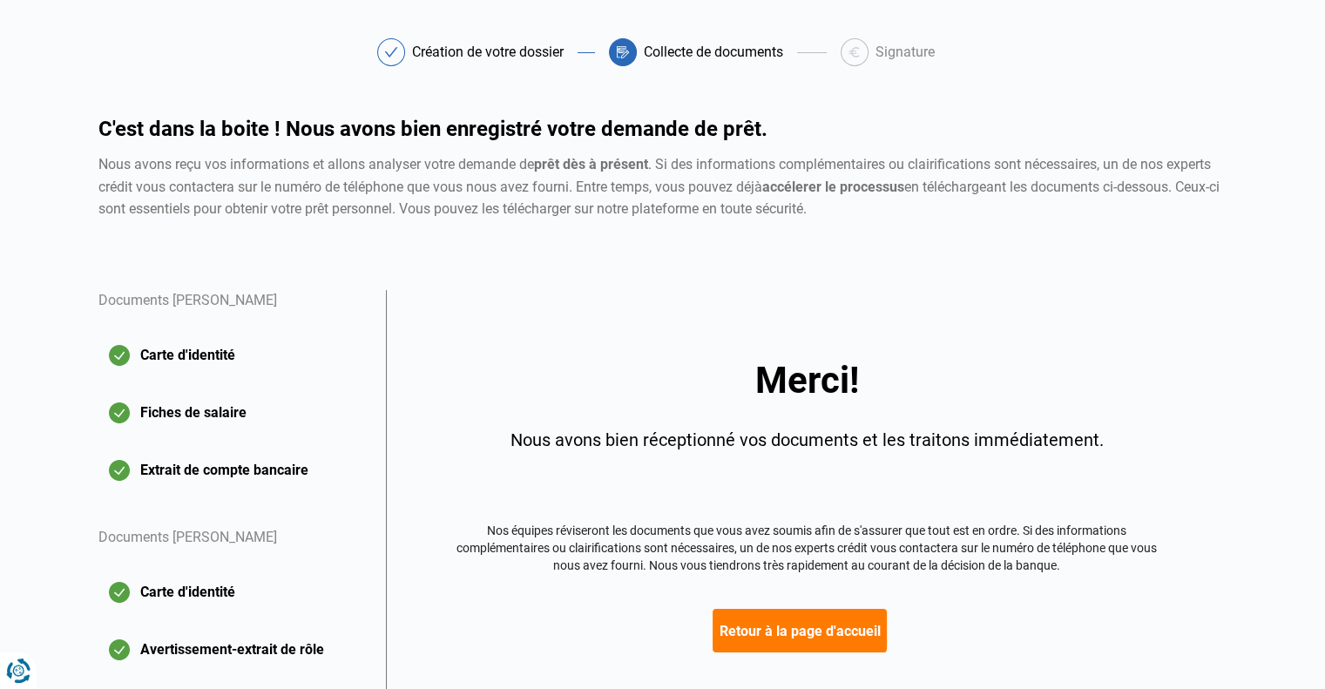
scroll to position [174, 0]
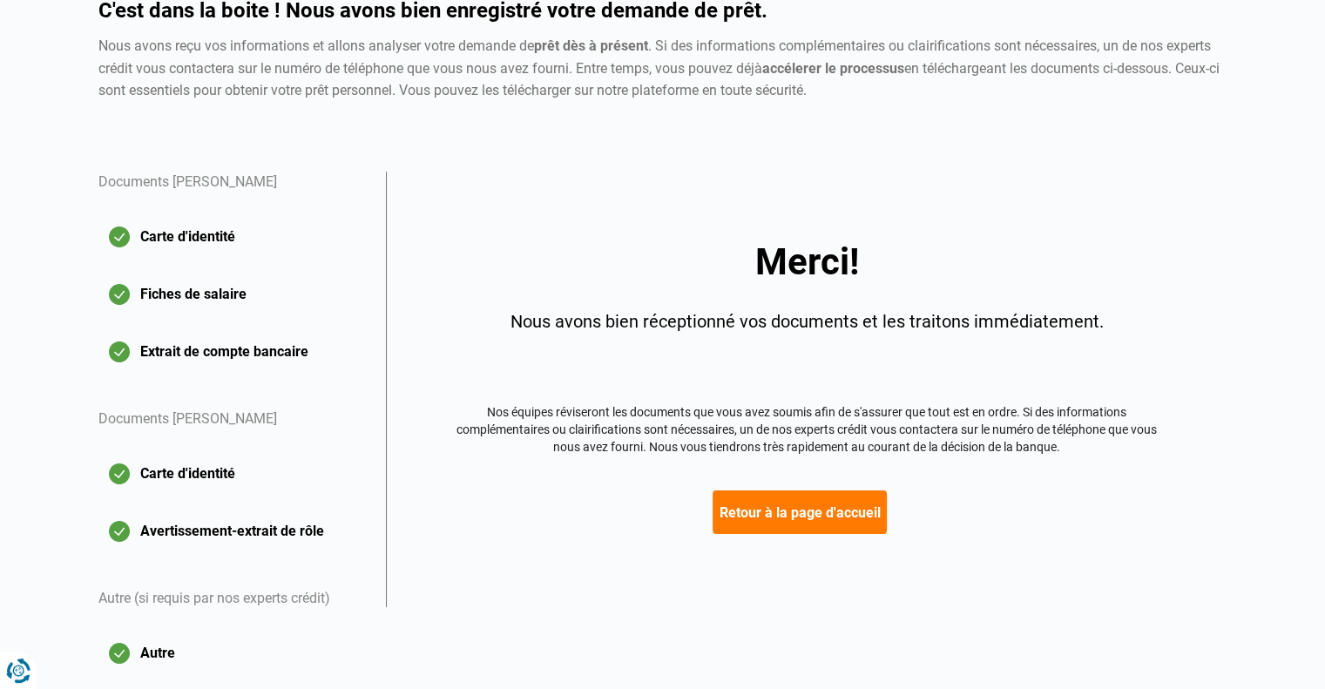
click at [780, 525] on button "Retour à la page d'accueil" at bounding box center [800, 513] width 174 height 44
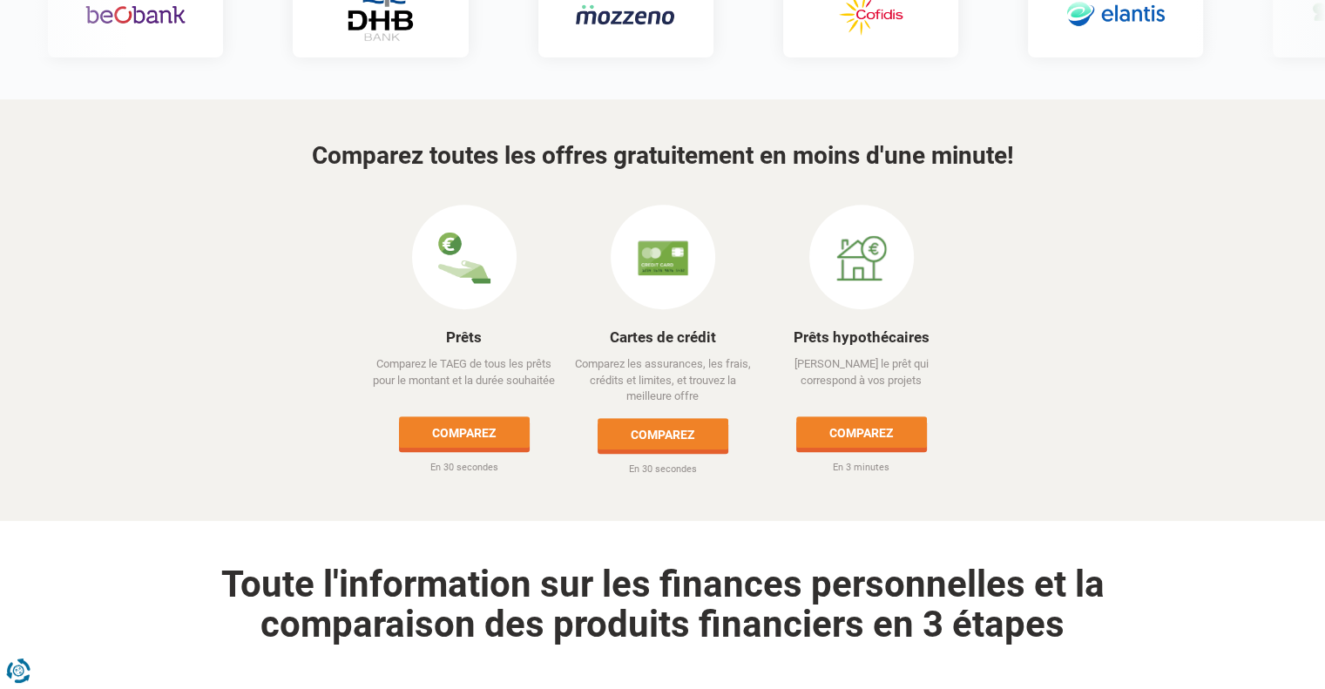
scroll to position [523, 0]
